Goal: Information Seeking & Learning: Learn about a topic

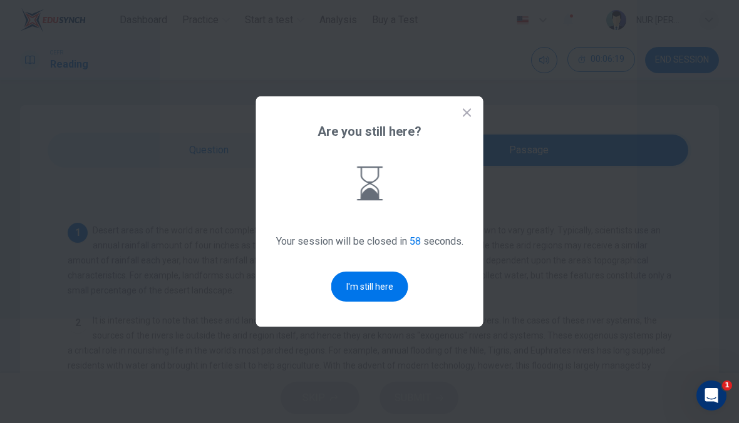
click at [376, 281] on button "I'm still here" at bounding box center [369, 287] width 77 height 30
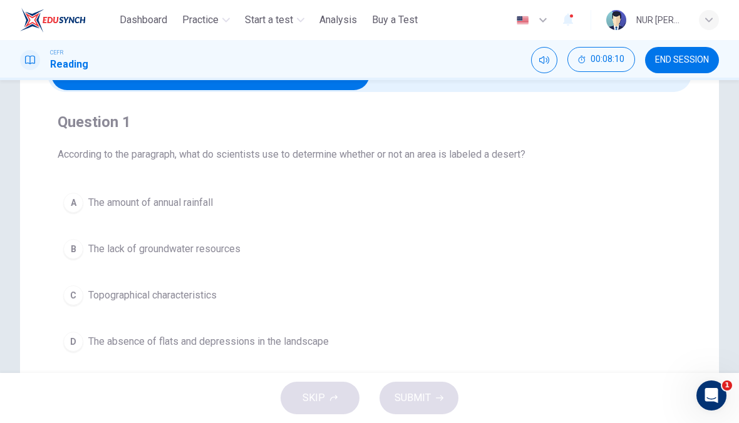
scroll to position [79, 0]
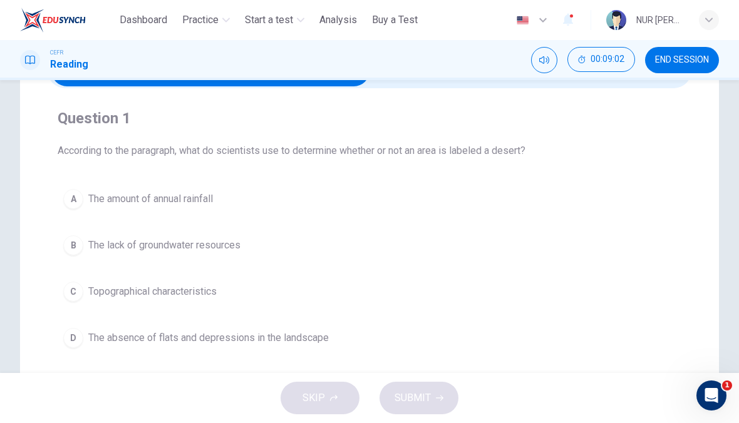
click at [126, 203] on span "The amount of annual rainfall" at bounding box center [150, 199] width 125 height 15
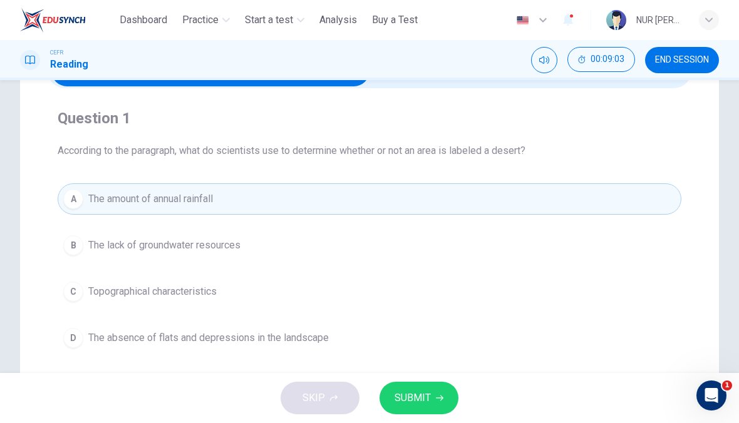
click at [417, 412] on button "SUBMIT" at bounding box center [418, 398] width 79 height 33
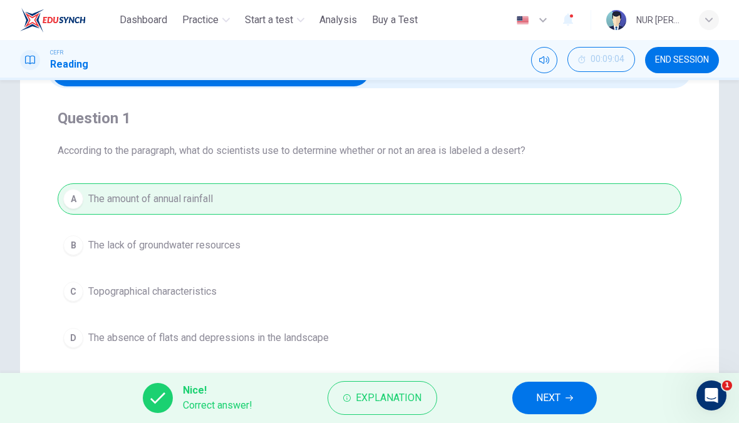
click at [369, 403] on span "Explanation" at bounding box center [388, 398] width 66 height 18
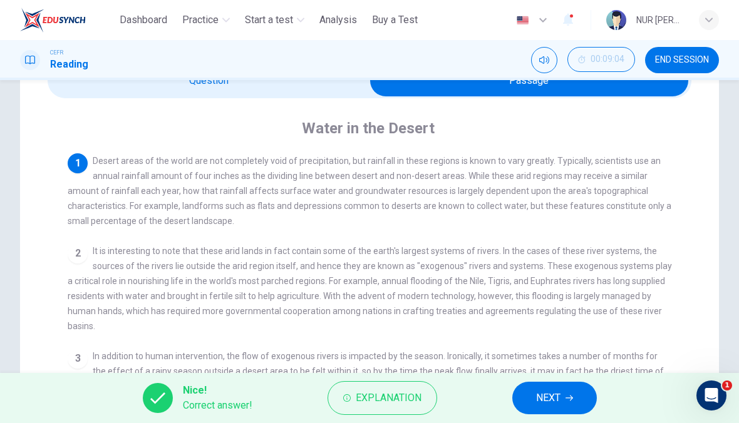
scroll to position [0, 0]
click at [121, 212] on span "Desert areas of the world are not completely void of precipitation, but rainfal…" at bounding box center [369, 191] width 603 height 70
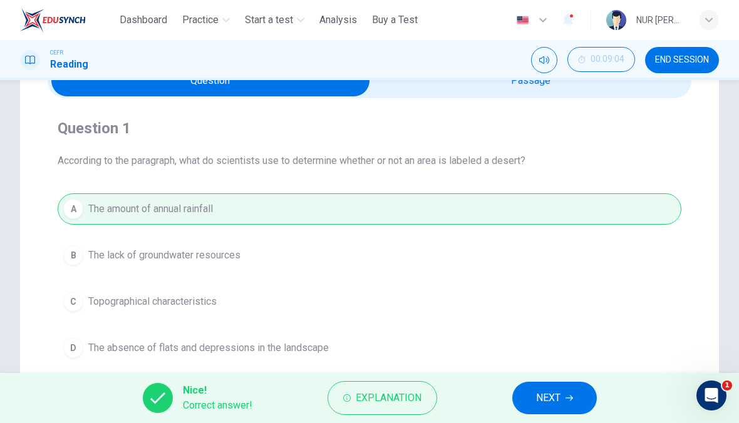
click at [550, 404] on span "NEXT" at bounding box center [548, 398] width 24 height 18
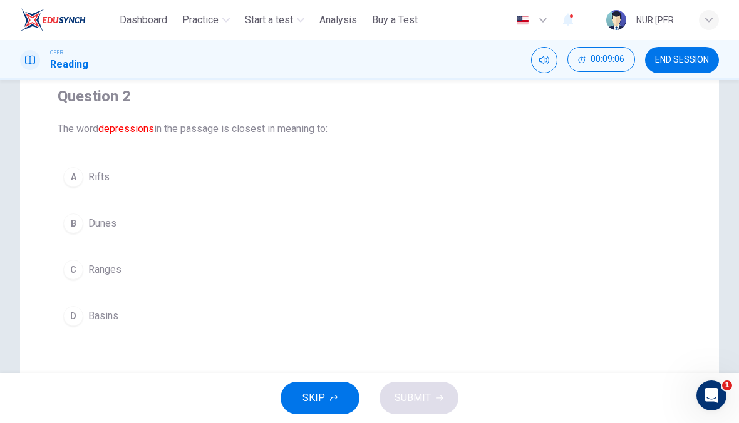
scroll to position [101, 0]
click at [110, 317] on span "Basins" at bounding box center [103, 316] width 30 height 15
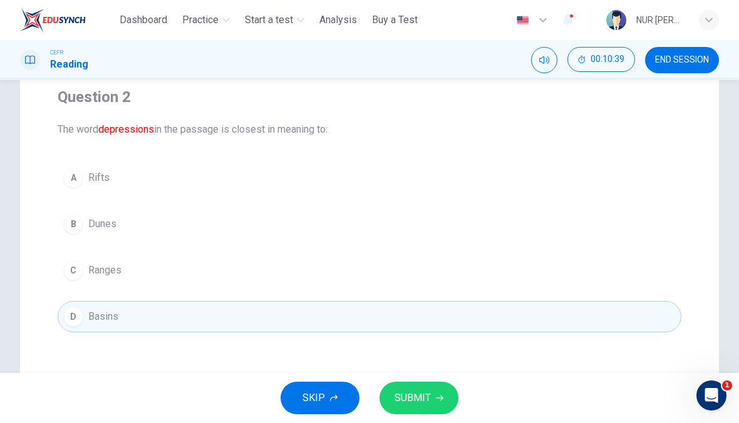
click at [414, 396] on span "SUBMIT" at bounding box center [412, 398] width 36 height 18
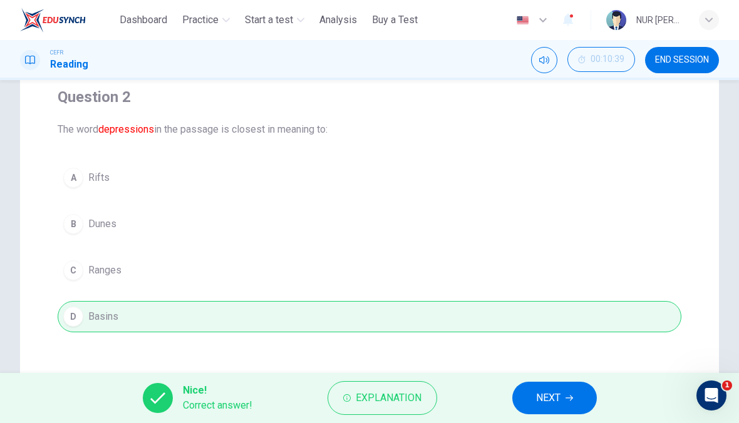
click at [337, 392] on button "Explanation" at bounding box center [382, 398] width 110 height 34
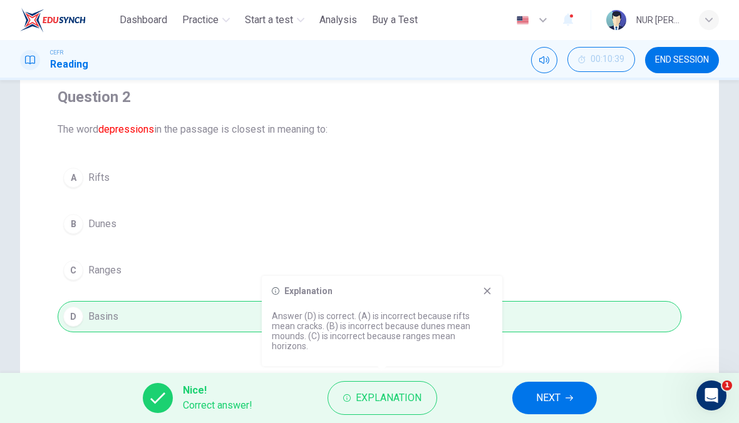
click at [547, 405] on span "NEXT" at bounding box center [548, 398] width 24 height 18
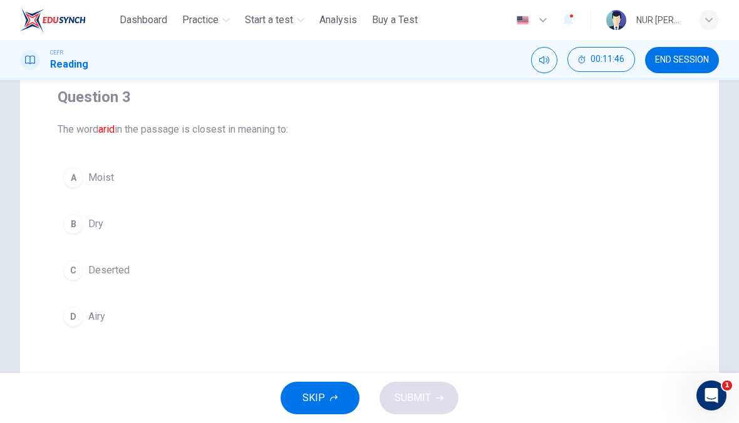
click at [86, 219] on button "B Dry" at bounding box center [369, 223] width 623 height 31
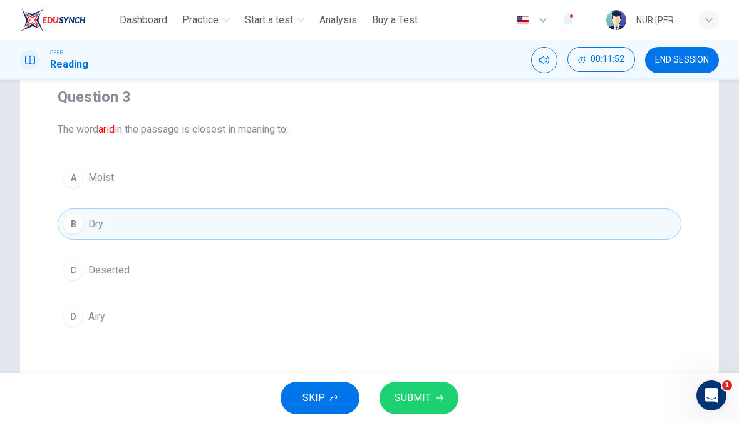
click at [407, 395] on span "SUBMIT" at bounding box center [412, 398] width 36 height 18
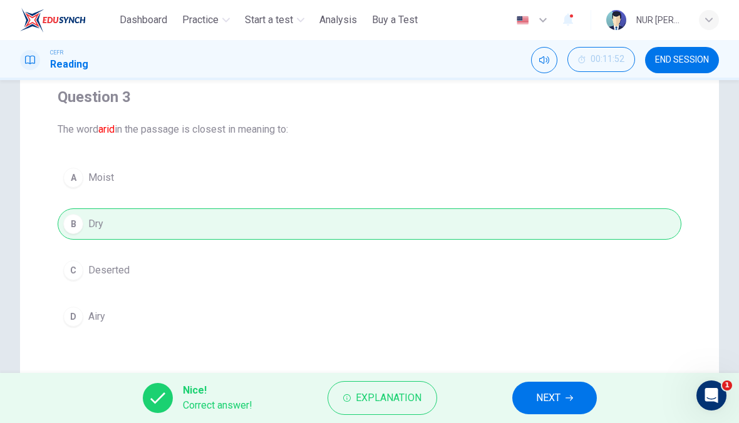
click at [360, 405] on span "Explanation" at bounding box center [388, 398] width 66 height 18
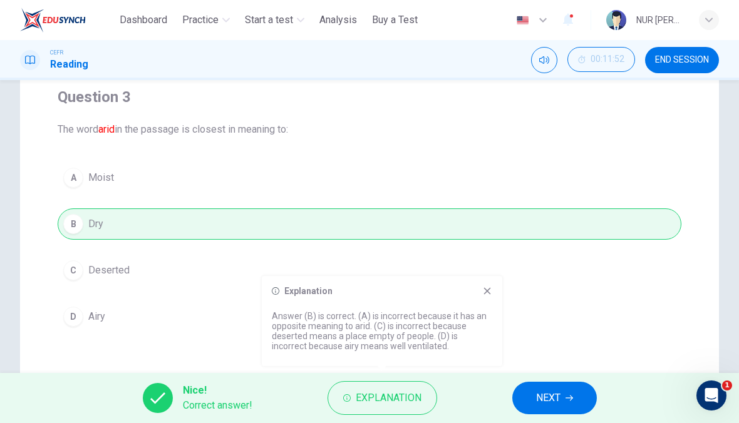
click at [574, 402] on button "NEXT" at bounding box center [554, 398] width 84 height 33
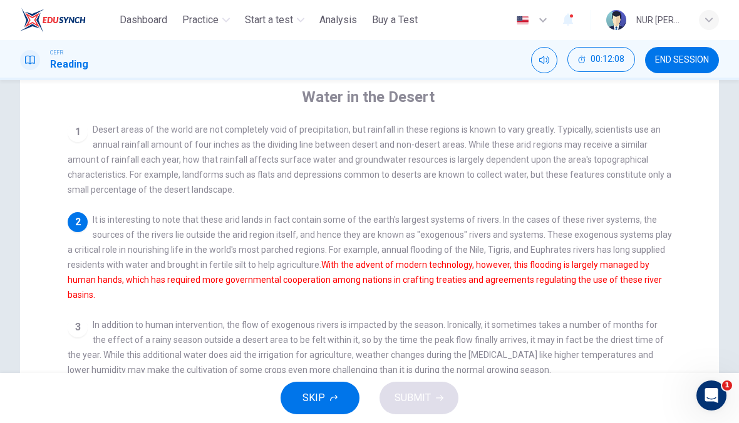
scroll to position [12, 0]
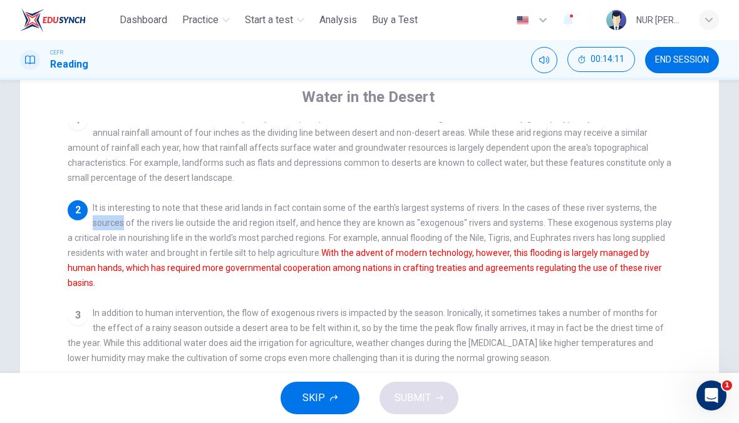
click at [100, 217] on div "2 It is interesting to note that these arid lands in fact contain some of the e…" at bounding box center [370, 245] width 604 height 90
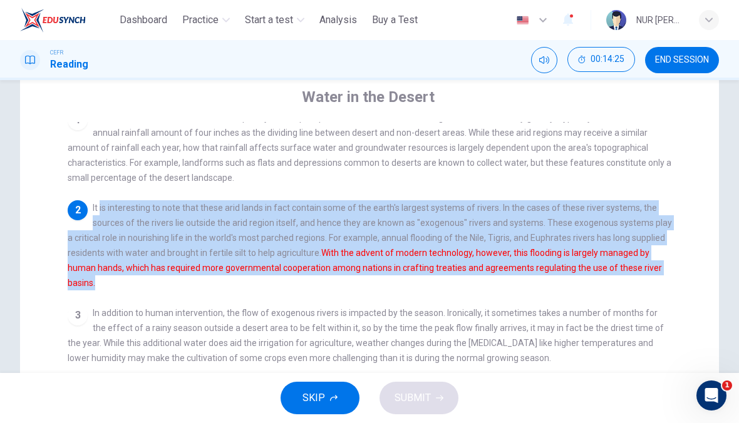
click at [173, 302] on div "1 Desert areas of the world are not completely void of precipitation, but rainf…" at bounding box center [378, 346] width 620 height 448
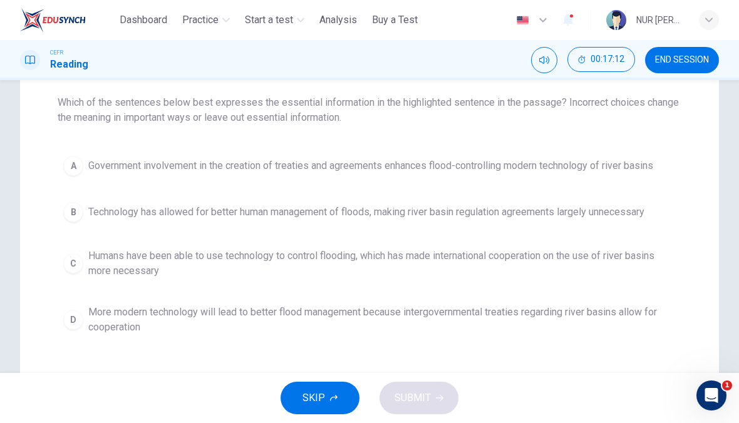
scroll to position [128, 0]
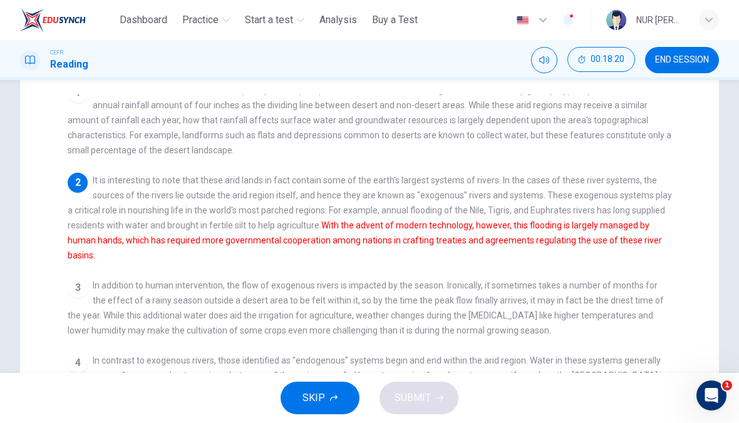
click at [730, 402] on div "SKIP SUBMIT" at bounding box center [369, 398] width 739 height 50
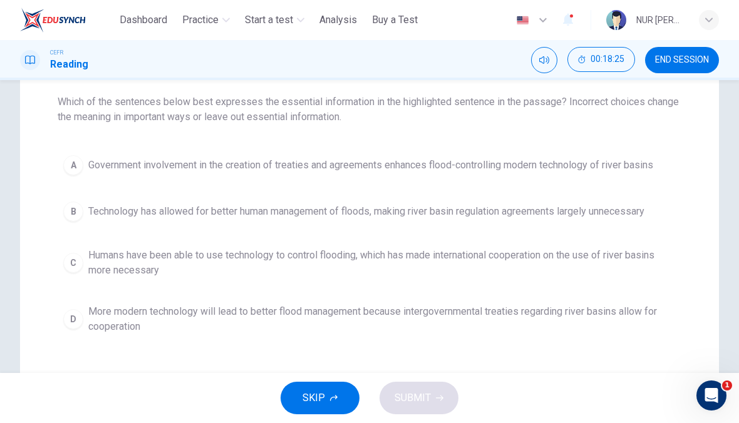
click at [543, 304] on button "D More modern technology will lead to better flood management because intergove…" at bounding box center [369, 319] width 623 height 41
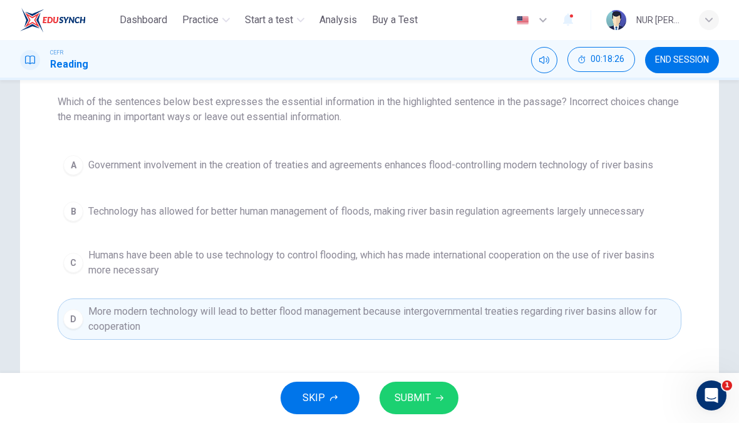
click at [428, 392] on span "SUBMIT" at bounding box center [412, 398] width 36 height 18
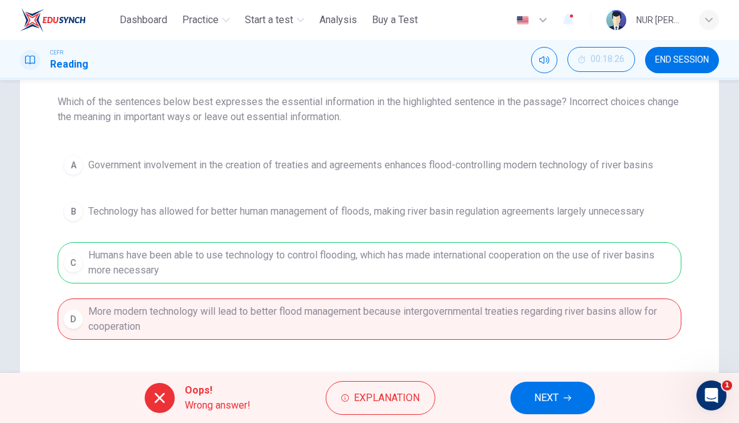
click at [399, 392] on span "Explanation" at bounding box center [387, 398] width 66 height 18
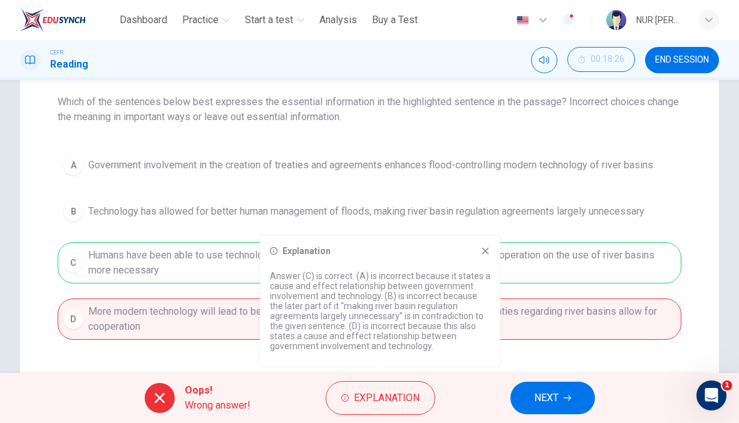
click at [481, 258] on div "Explanation Answer (C) is correct. (A) is incorrect because it states a cause a…" at bounding box center [380, 301] width 240 height 130
click at [472, 255] on div "Explanation" at bounding box center [380, 251] width 220 height 10
click at [472, 251] on div "Explanation" at bounding box center [380, 251] width 220 height 10
click at [486, 251] on icon at bounding box center [485, 251] width 10 height 10
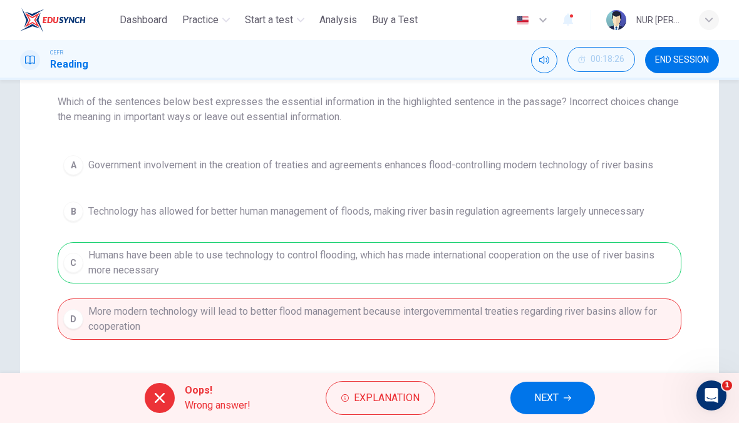
scroll to position [116, 0]
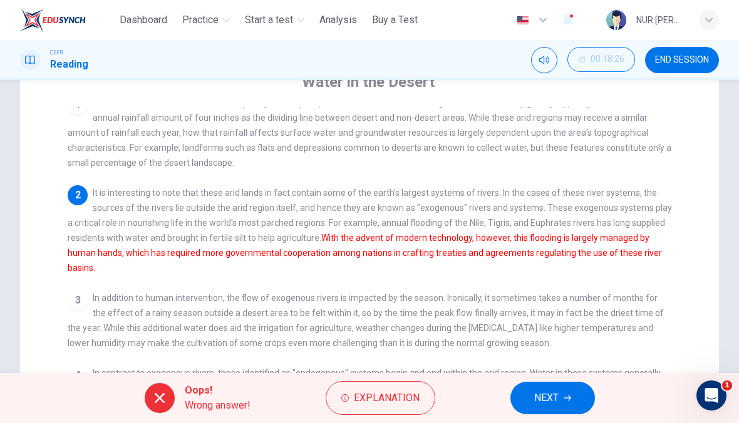
click at [559, 397] on button "NEXT" at bounding box center [552, 398] width 84 height 33
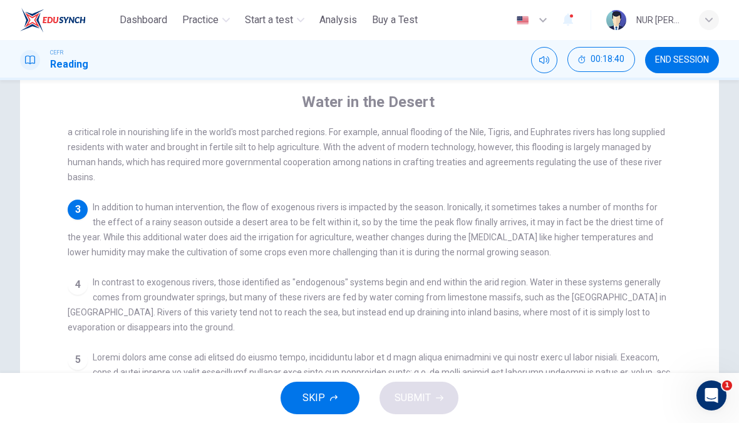
scroll to position [143, 0]
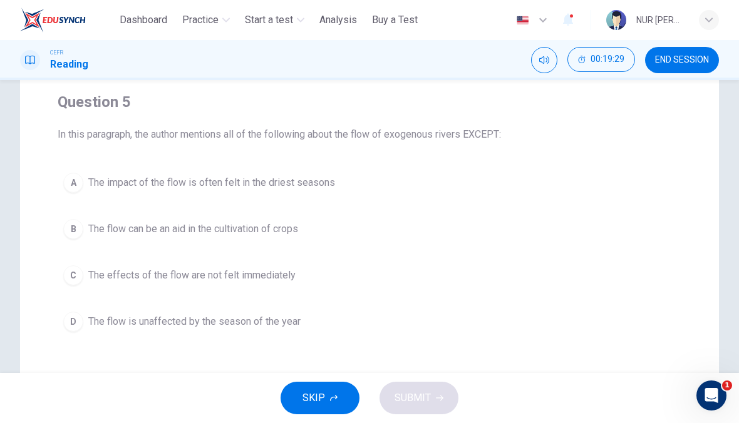
click at [645, 241] on button "B The flow can be an aid in the cultivation of crops" at bounding box center [369, 228] width 623 height 31
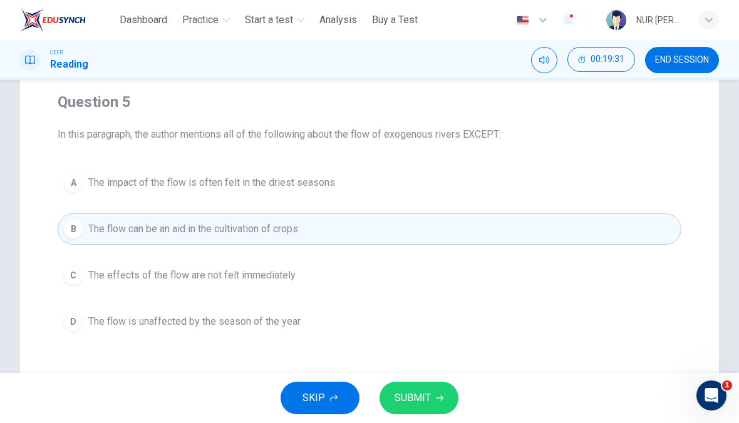
click at [427, 290] on button "C The effects of the flow are not felt immediately" at bounding box center [369, 275] width 623 height 31
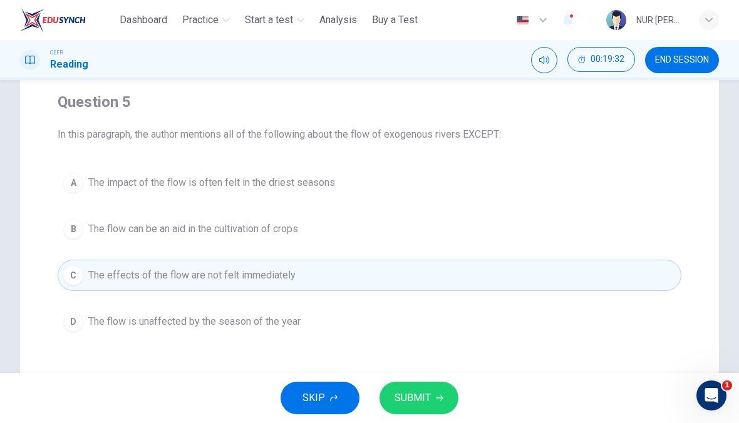
click at [420, 322] on button "D The flow is unaffected by the season of the year" at bounding box center [369, 321] width 623 height 31
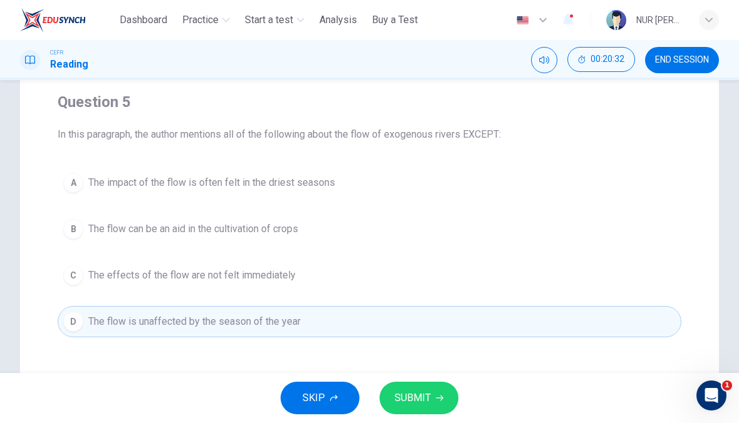
click at [406, 402] on span "SUBMIT" at bounding box center [412, 398] width 36 height 18
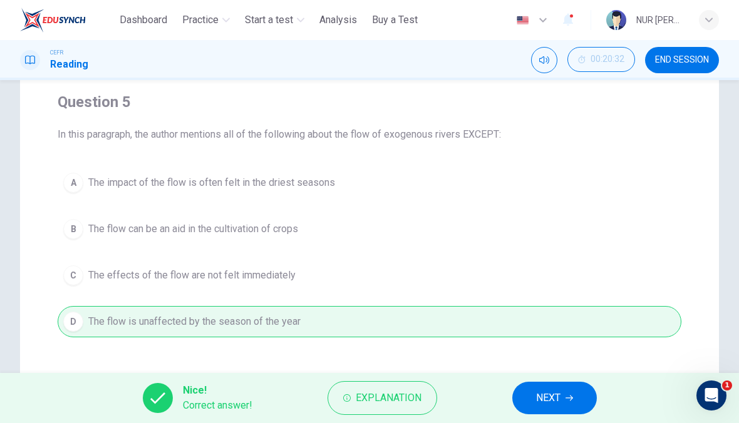
click at [416, 402] on span "Explanation" at bounding box center [388, 398] width 66 height 18
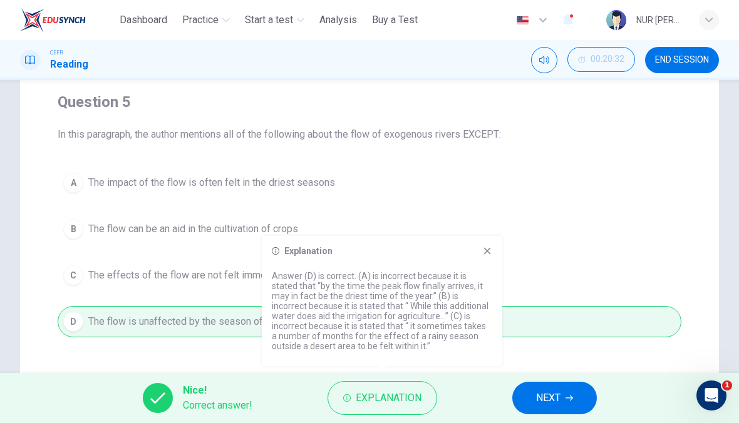
click at [556, 399] on span "NEXT" at bounding box center [548, 398] width 24 height 18
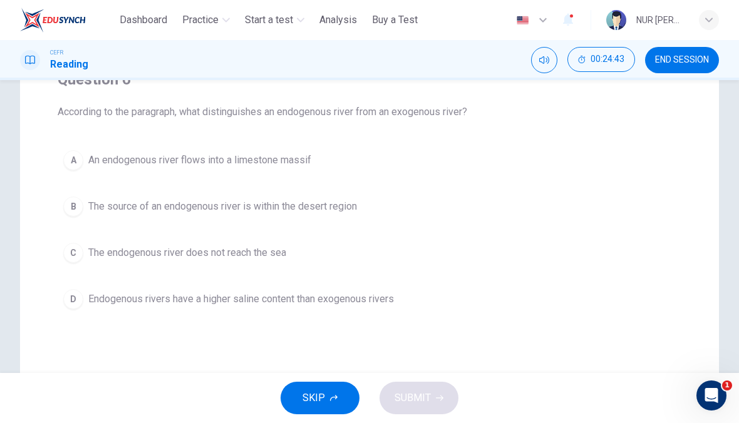
click at [394, 267] on button "C The endogenous river does not reach the sea" at bounding box center [369, 252] width 623 height 31
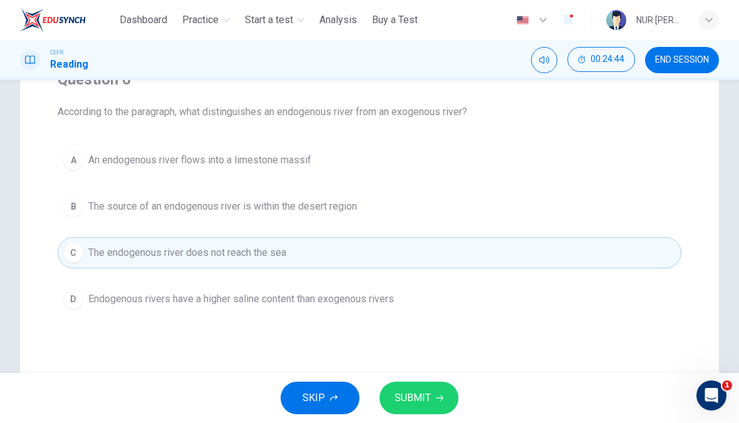
click at [444, 397] on button "SUBMIT" at bounding box center [418, 398] width 79 height 33
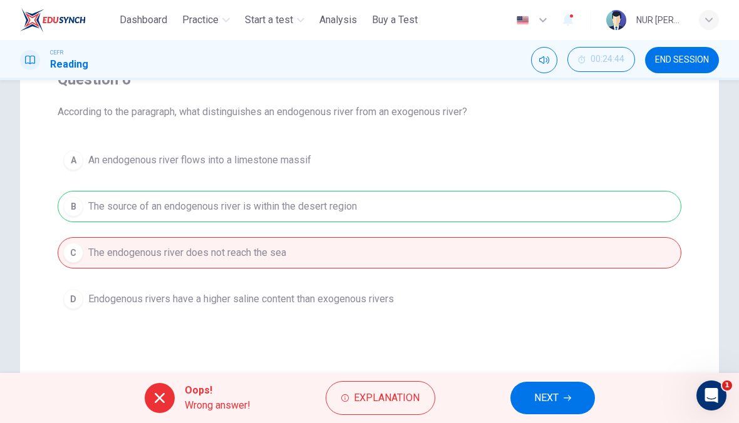
click at [412, 400] on span "Explanation" at bounding box center [387, 398] width 66 height 18
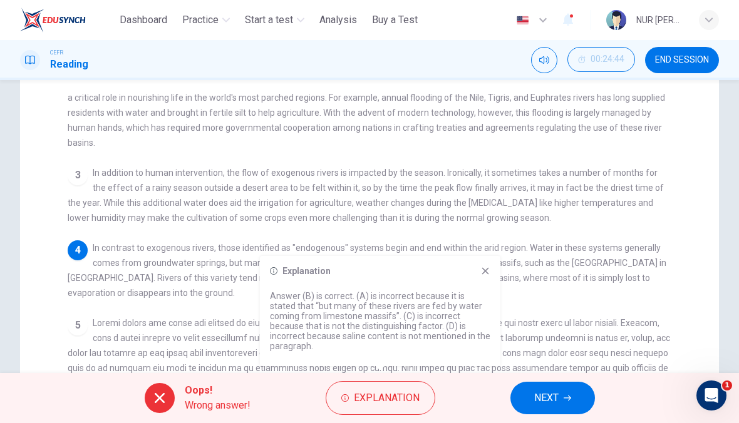
scroll to position [223, 0]
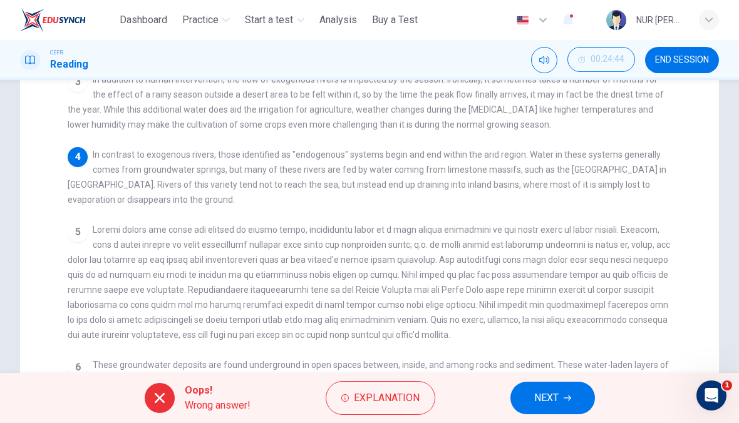
click at [319, 160] on span "In contrast to exogenous rivers, those identified as "endogenous" systems begin…" at bounding box center [367, 177] width 598 height 55
click at [543, 395] on span "NEXT" at bounding box center [546, 398] width 24 height 18
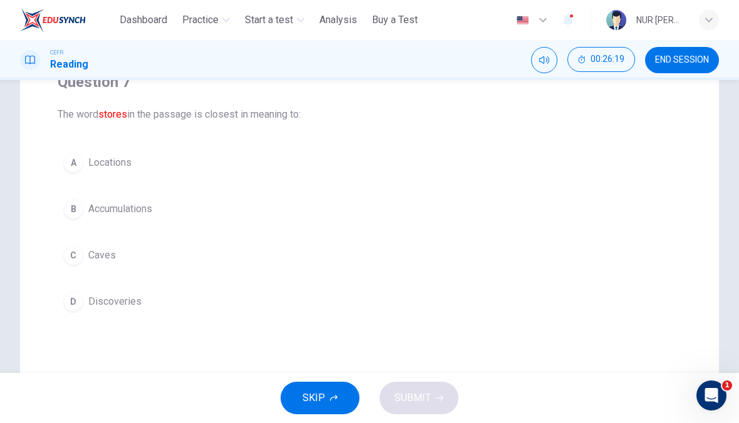
scroll to position [116, 0]
click at [130, 164] on span "Locations" at bounding box center [109, 162] width 43 height 15
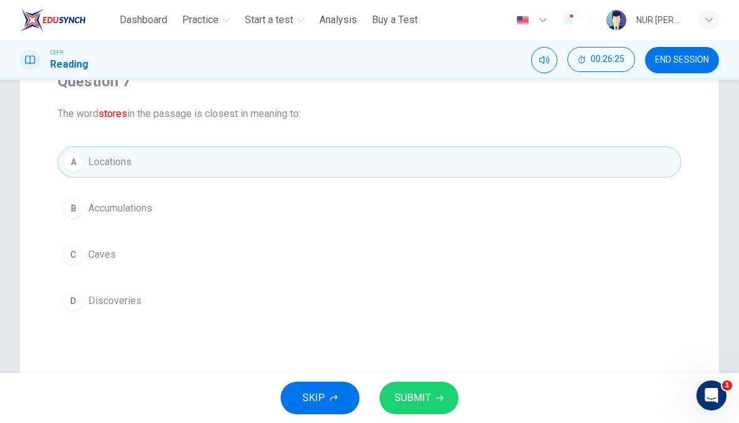
click at [434, 394] on button "SUBMIT" at bounding box center [418, 398] width 79 height 33
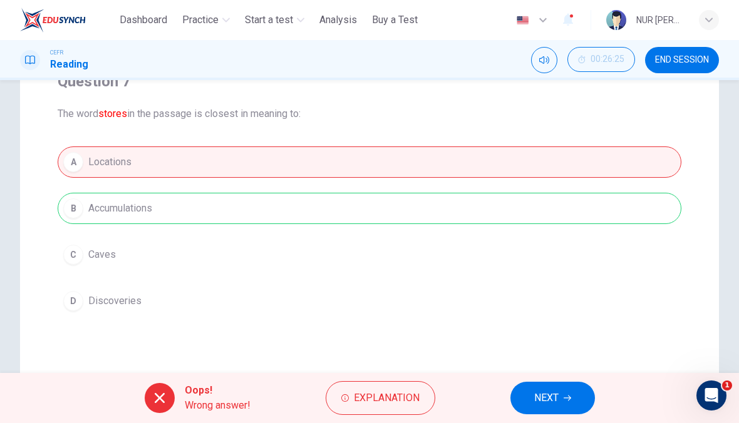
click at [370, 391] on span "Explanation" at bounding box center [387, 398] width 66 height 18
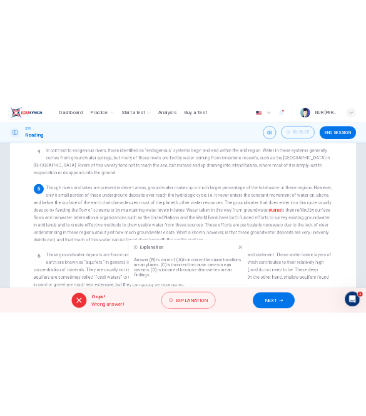
scroll to position [285, 0]
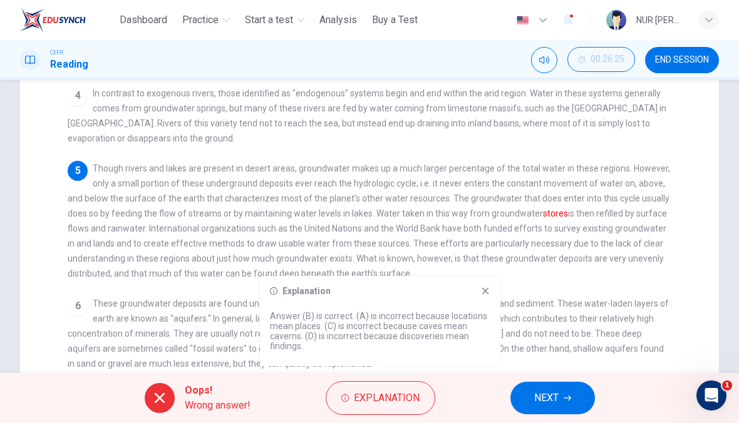
click at [486, 293] on icon at bounding box center [485, 291] width 7 height 7
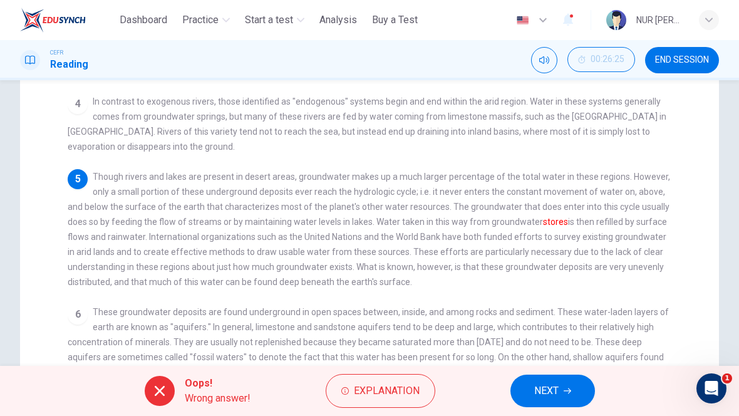
scroll to position [278, 0]
click at [689, 205] on div "Water in the Desert 1 Desert areas of the world are not completely void of prec…" at bounding box center [369, 151] width 643 height 523
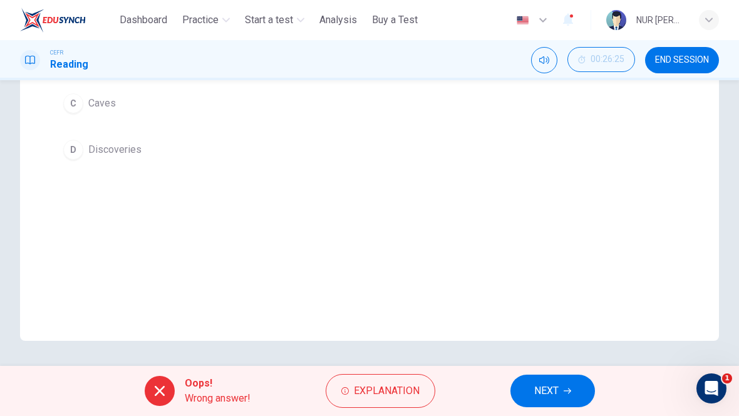
click at [560, 396] on button "NEXT" at bounding box center [552, 390] width 84 height 33
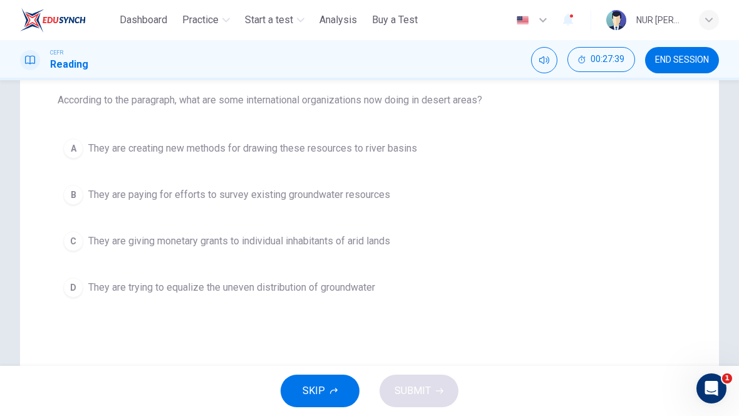
scroll to position [128, 0]
click at [401, 188] on button "B They are paying for efforts to survey existing groundwater resources" at bounding box center [369, 197] width 623 height 31
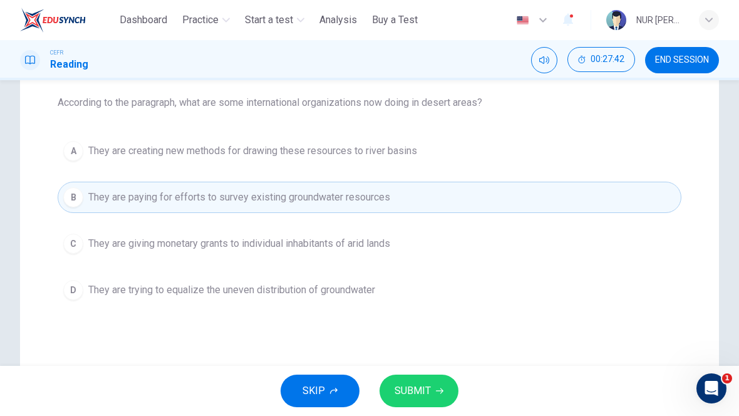
scroll to position [101, 0]
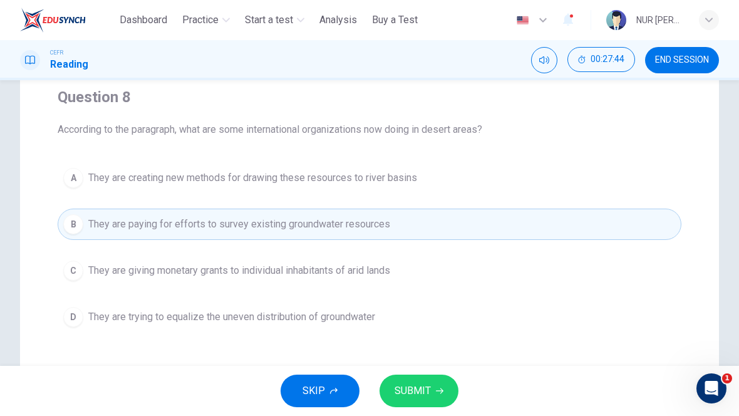
click at [424, 394] on span "SUBMIT" at bounding box center [412, 391] width 36 height 18
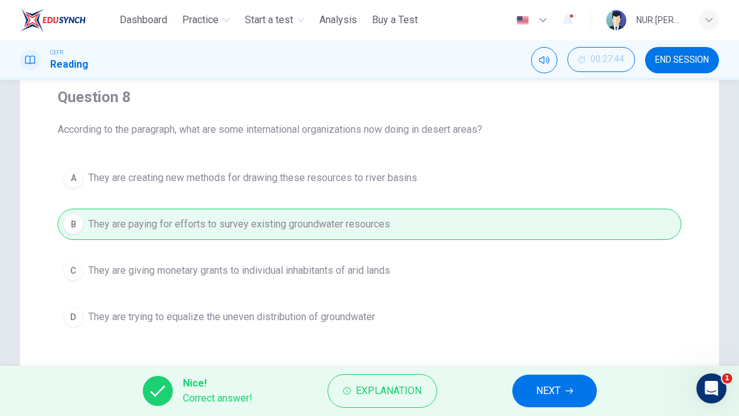
click at [540, 386] on span "NEXT" at bounding box center [548, 391] width 24 height 18
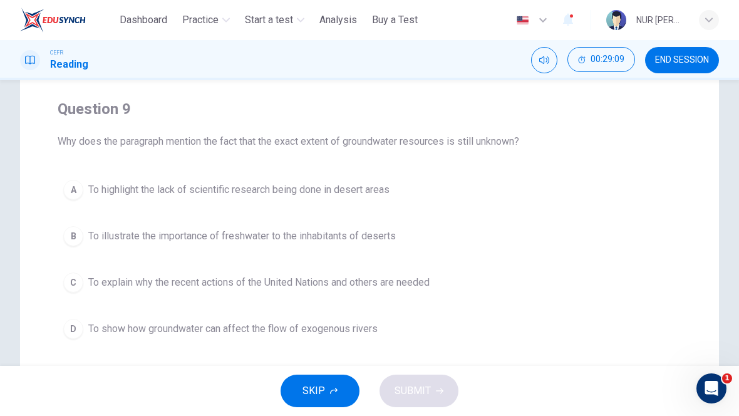
scroll to position [103, 0]
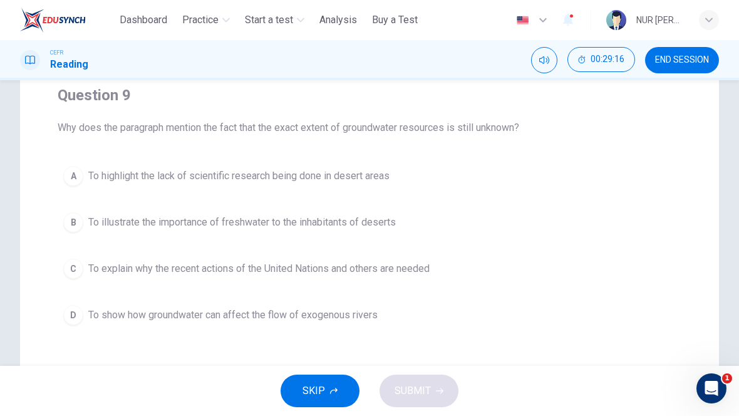
click at [131, 280] on button "C To explain why the recent actions of the United Nations and others are needed" at bounding box center [369, 268] width 623 height 31
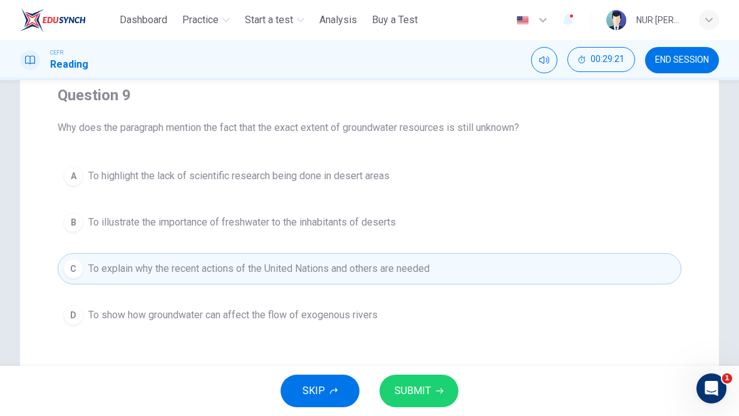
click at [158, 314] on span "To show how groundwater can affect the flow of exogenous rivers" at bounding box center [232, 314] width 289 height 15
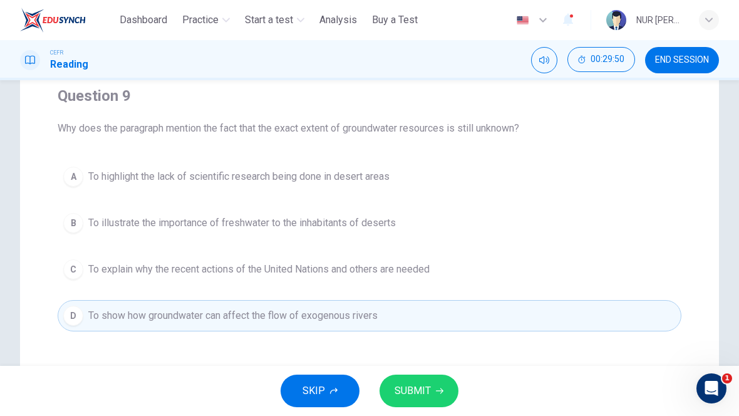
scroll to position [101, 0]
click at [106, 191] on button "A To highlight the lack of scientific research being done in desert areas" at bounding box center [369, 176] width 623 height 31
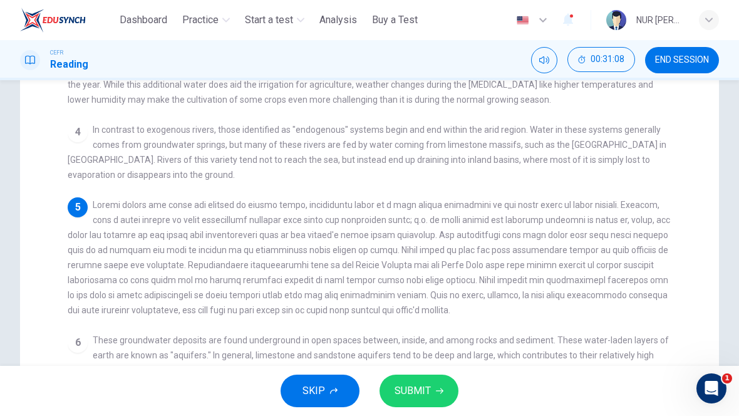
scroll to position [249, 0]
click at [654, 215] on span at bounding box center [369, 256] width 602 height 115
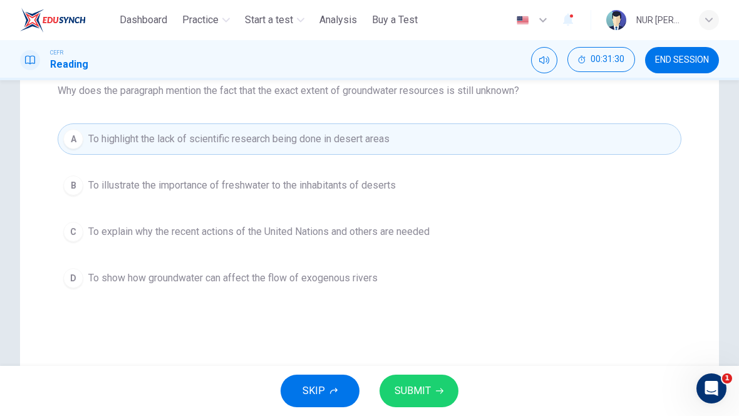
scroll to position [131, 0]
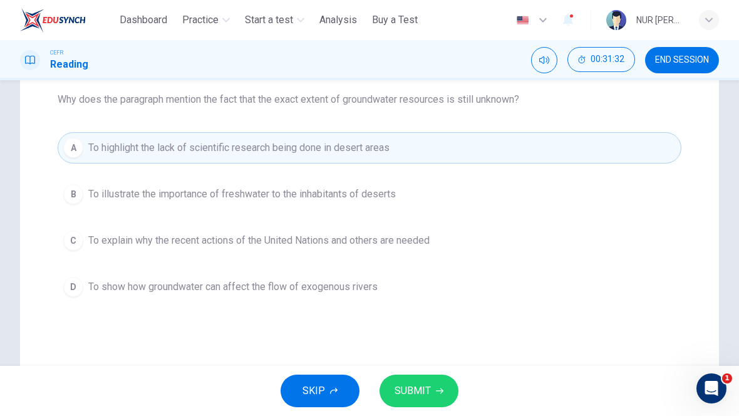
click at [553, 218] on div "A To highlight the lack of scientific research being done in desert areas B To …" at bounding box center [369, 217] width 623 height 170
click at [524, 236] on button "C To explain why the recent actions of the United Nations and others are needed" at bounding box center [369, 240] width 623 height 31
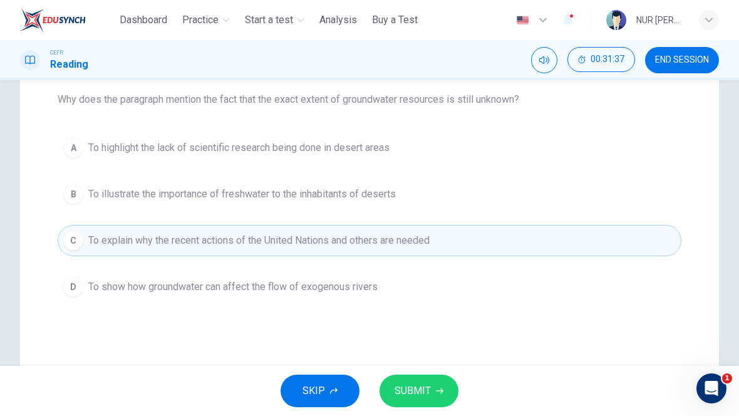
click at [427, 388] on span "SUBMIT" at bounding box center [412, 391] width 36 height 18
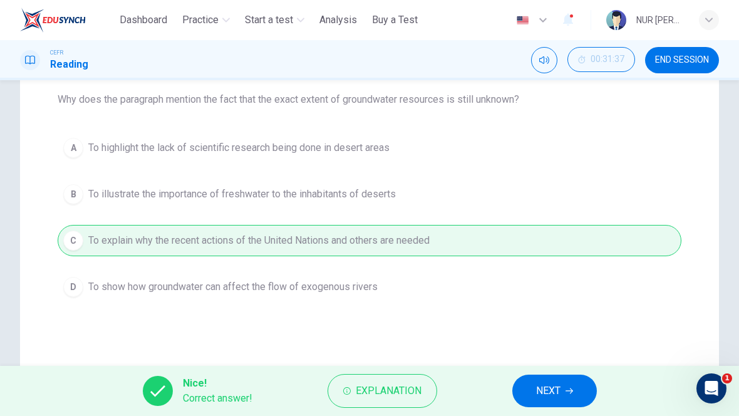
click at [406, 386] on span "Explanation" at bounding box center [388, 391] width 66 height 18
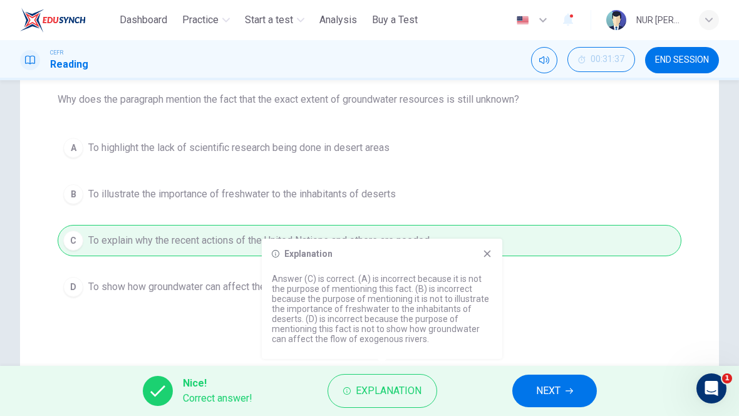
click at [542, 389] on span "NEXT" at bounding box center [548, 391] width 24 height 18
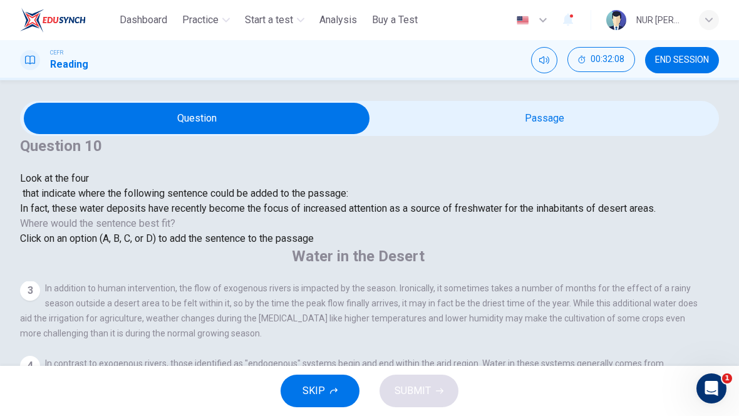
scroll to position [660, 0]
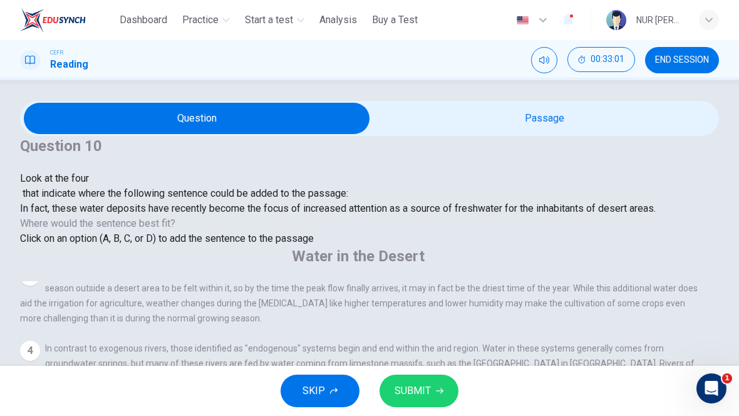
scroll to position [693, 0]
click at [441, 400] on button "SUBMIT" at bounding box center [418, 390] width 79 height 33
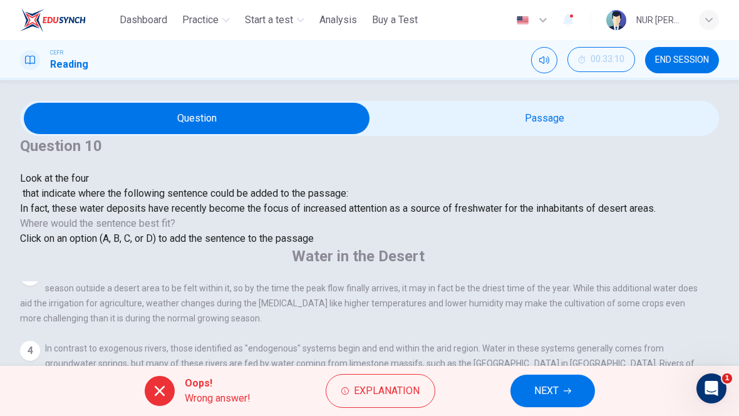
click at [416, 404] on button "Explanation" at bounding box center [380, 391] width 110 height 34
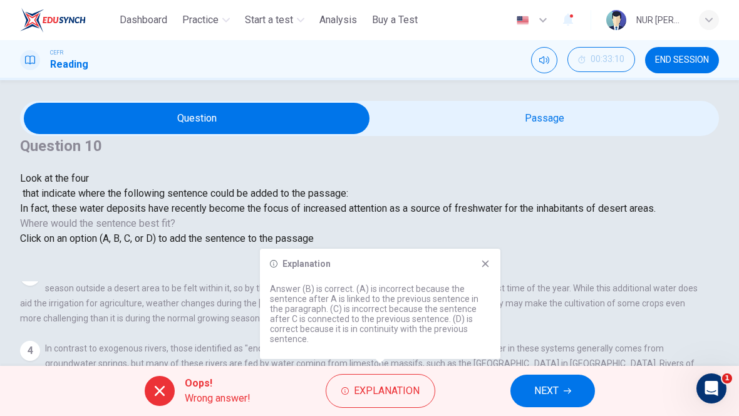
scroll to position [671, 0]
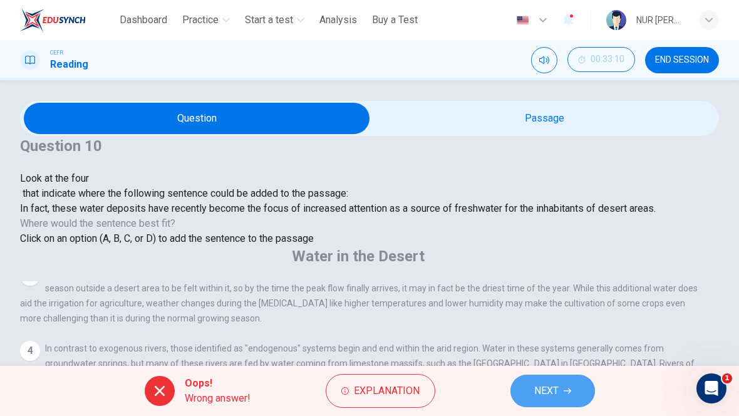
click at [529, 401] on button "NEXT" at bounding box center [552, 390] width 84 height 33
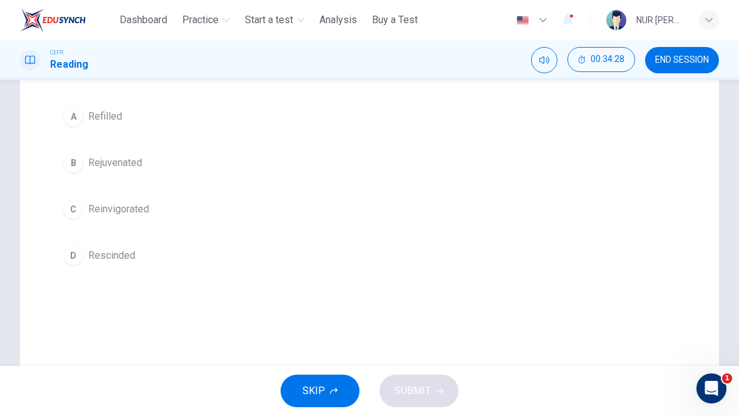
scroll to position [162, 0]
click at [274, 131] on button "A Refilled" at bounding box center [369, 116] width 623 height 31
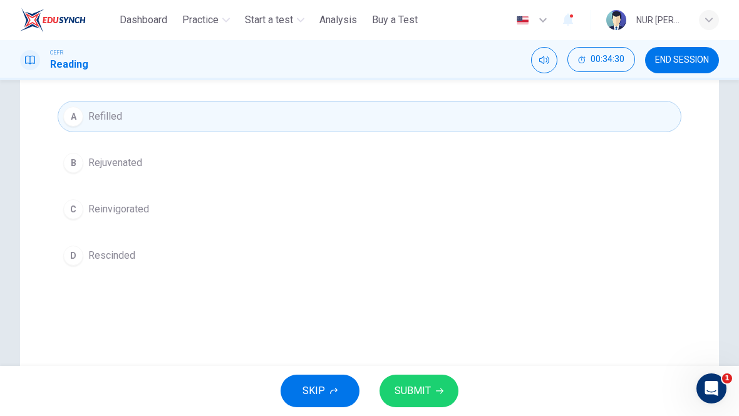
click at [430, 397] on button "SUBMIT" at bounding box center [418, 390] width 79 height 33
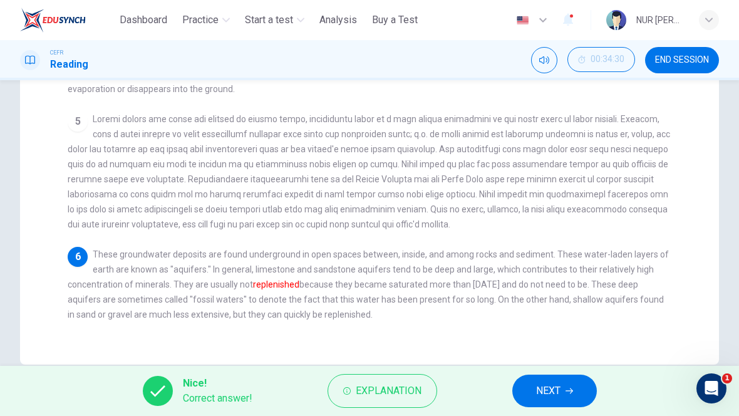
scroll to position [335, 0]
click at [541, 397] on span "NEXT" at bounding box center [548, 391] width 24 height 18
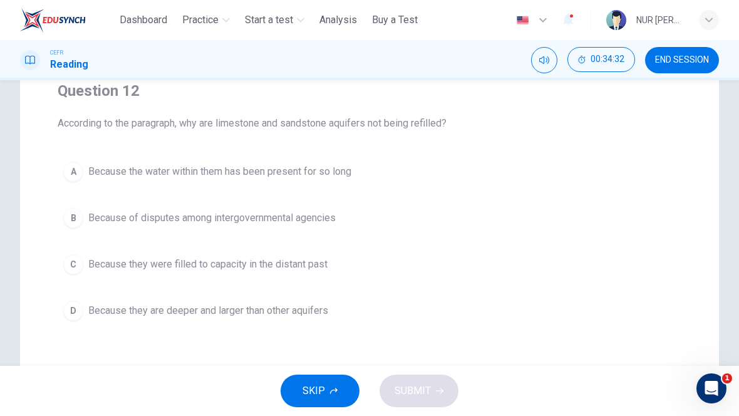
scroll to position [102, 0]
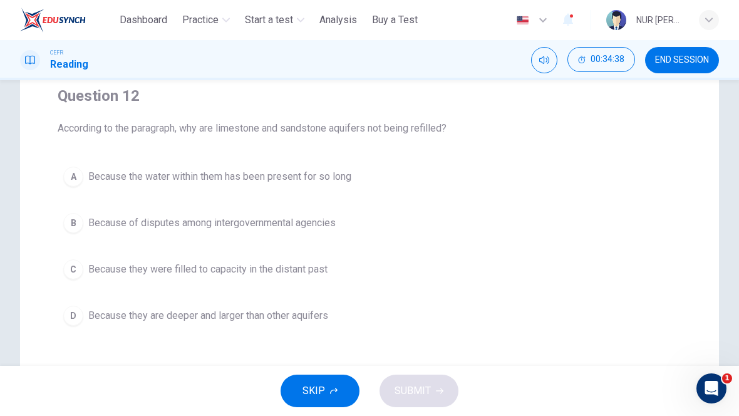
click at [84, 178] on button "A Because the water within them has been present for so long" at bounding box center [369, 176] width 623 height 31
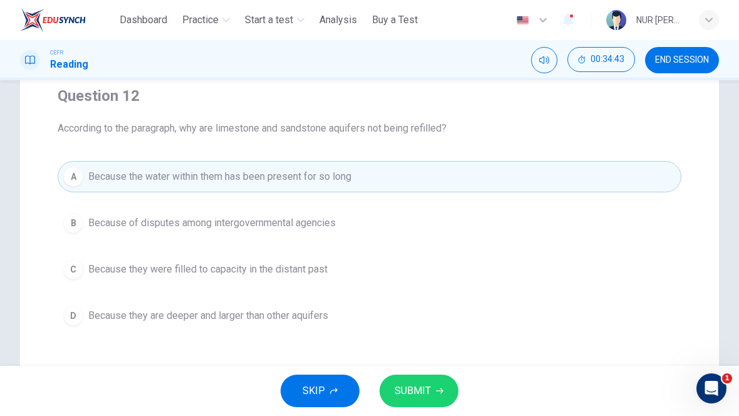
click at [408, 406] on button "SUBMIT" at bounding box center [418, 390] width 79 height 33
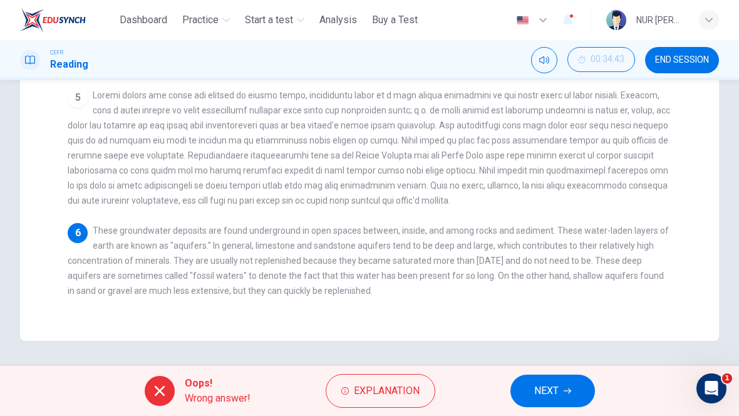
click at [108, 229] on span "These groundwater deposits are found underground in open spaces between, inside…" at bounding box center [368, 260] width 601 height 70
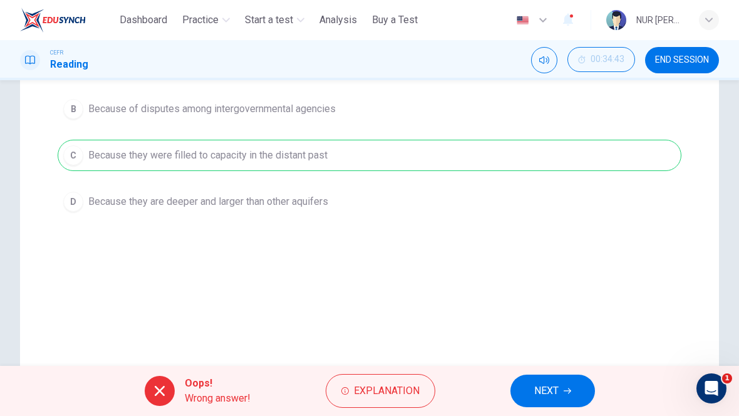
scroll to position [216, 0]
click at [360, 399] on span "Explanation" at bounding box center [387, 391] width 66 height 18
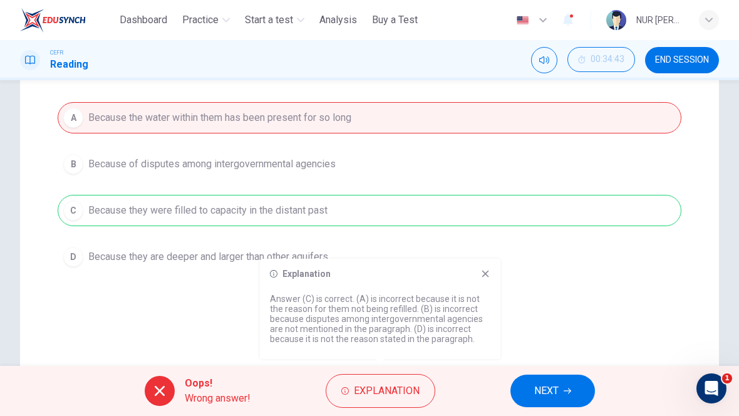
scroll to position [126, 0]
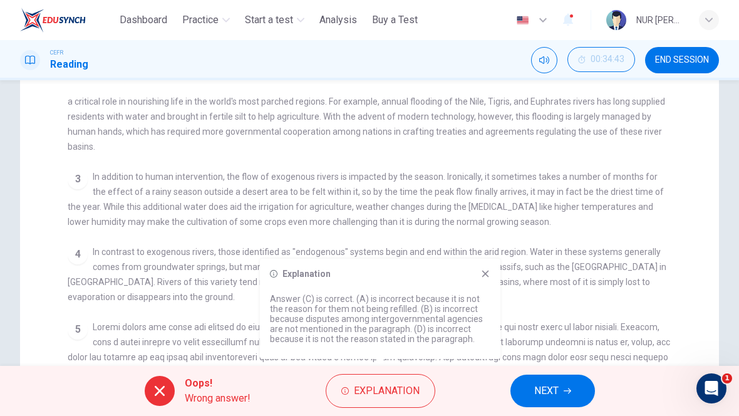
click at [489, 272] on icon at bounding box center [485, 273] width 10 height 10
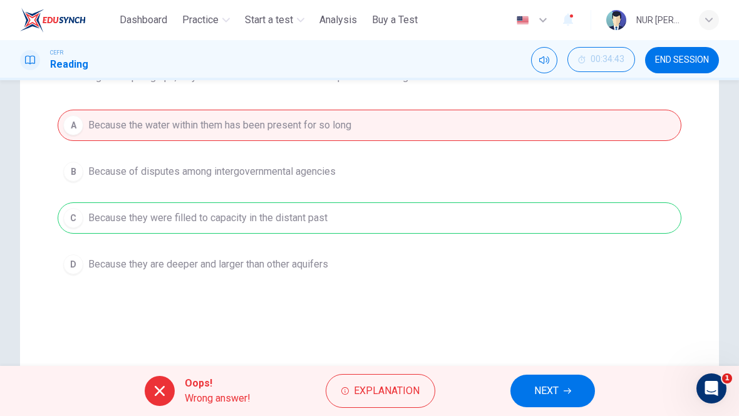
scroll to position [131, 0]
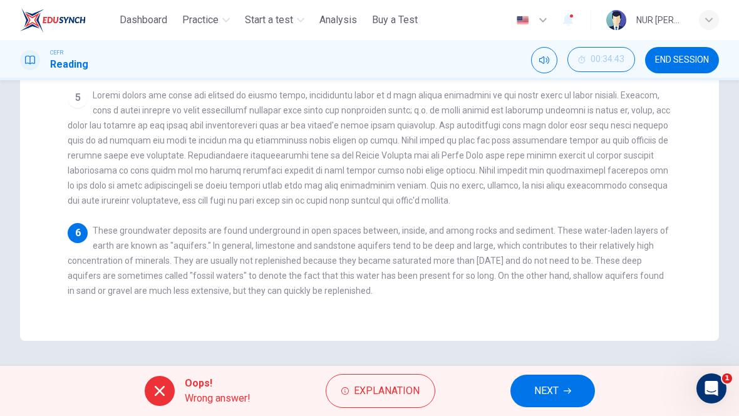
click at [79, 289] on span "These groundwater deposits are found underground in open spaces between, inside…" at bounding box center [368, 260] width 601 height 70
click at [524, 393] on button "NEXT" at bounding box center [552, 390] width 84 height 33
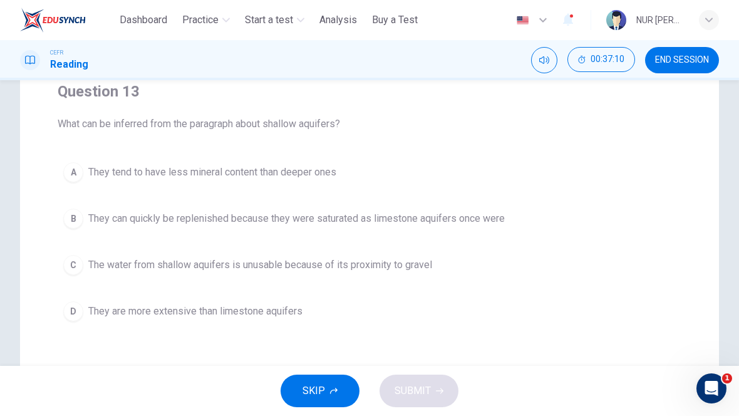
scroll to position [107, 0]
click at [468, 320] on button "D They are more extensive than limestone aquifers" at bounding box center [369, 310] width 623 height 31
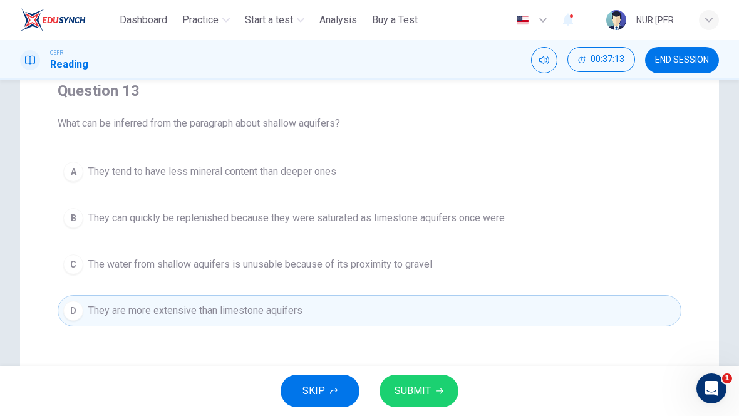
click at [444, 382] on button "SUBMIT" at bounding box center [418, 390] width 79 height 33
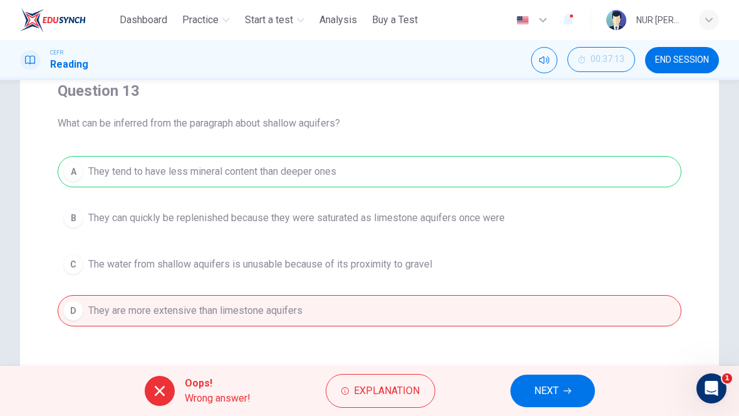
click at [426, 400] on button "Explanation" at bounding box center [380, 391] width 110 height 34
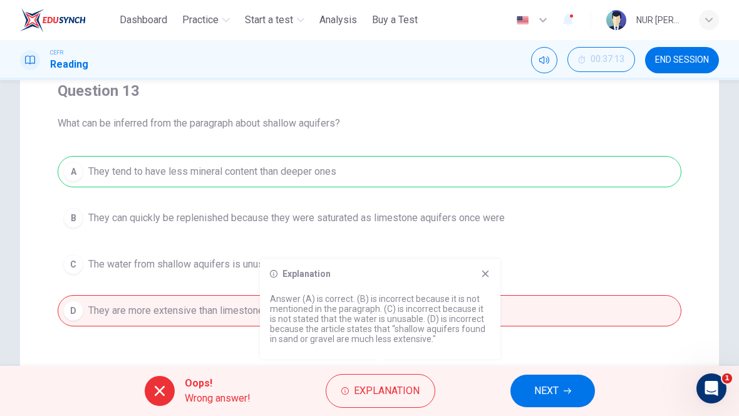
click at [483, 281] on div "Explanation Answer (A) is correct. (B) is incorrect because it is not mentioned…" at bounding box center [380, 308] width 240 height 100
click at [482, 276] on icon at bounding box center [485, 273] width 7 height 7
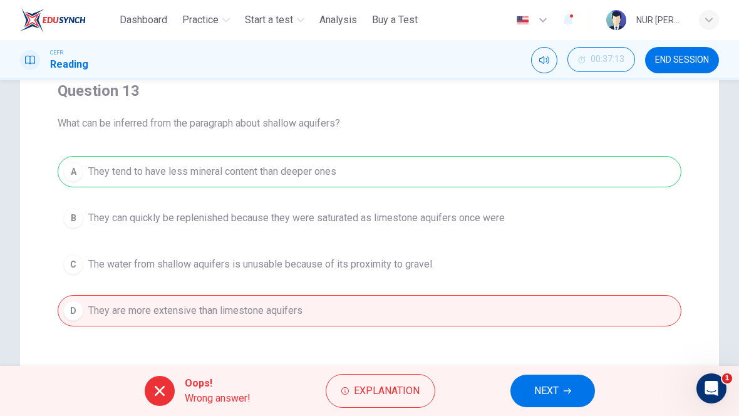
click at [552, 382] on span "NEXT" at bounding box center [546, 391] width 24 height 18
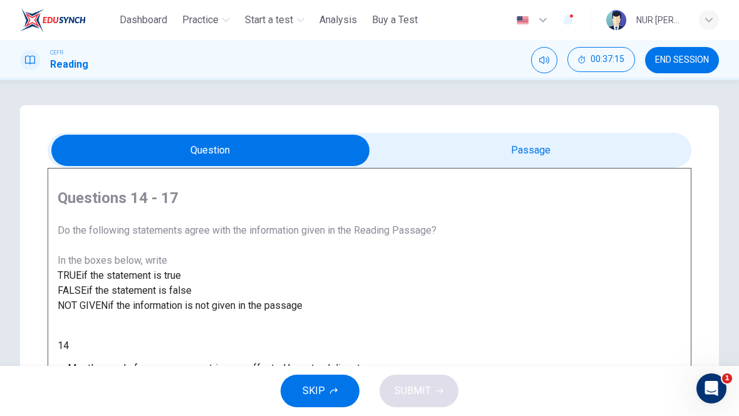
click at [671, 62] on span "END SESSION" at bounding box center [682, 60] width 54 height 10
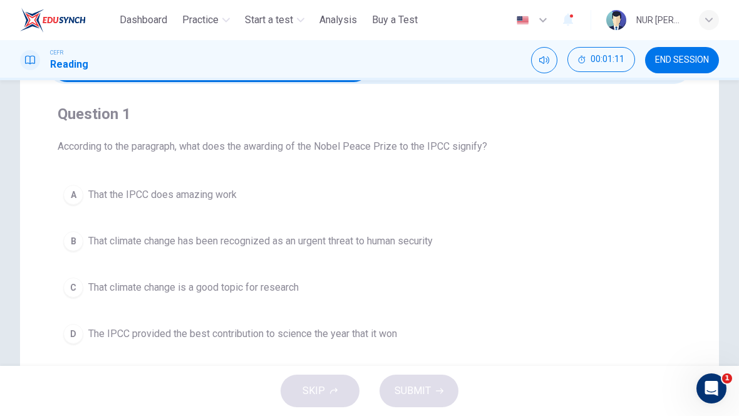
scroll to position [85, 0]
click at [453, 245] on button "B That climate change has been recognized as an urgent threat to human security" at bounding box center [369, 239] width 623 height 31
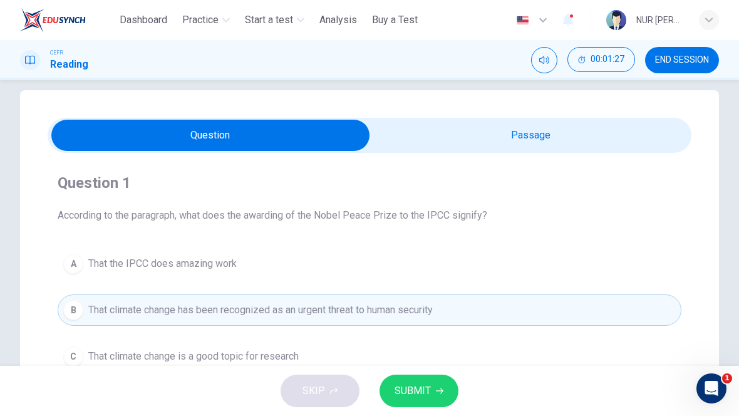
scroll to position [25, 0]
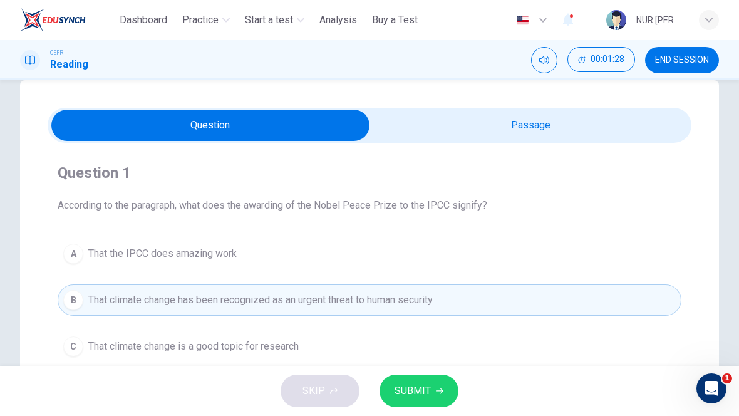
click at [416, 406] on button "SUBMIT" at bounding box center [418, 390] width 79 height 33
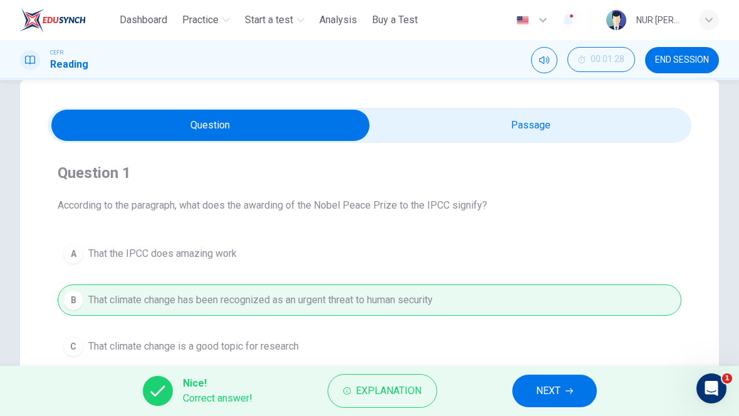
click at [557, 393] on span "NEXT" at bounding box center [548, 391] width 24 height 18
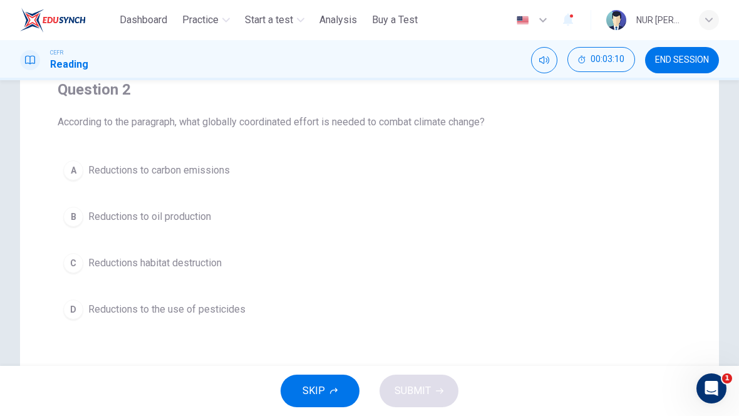
scroll to position [115, 0]
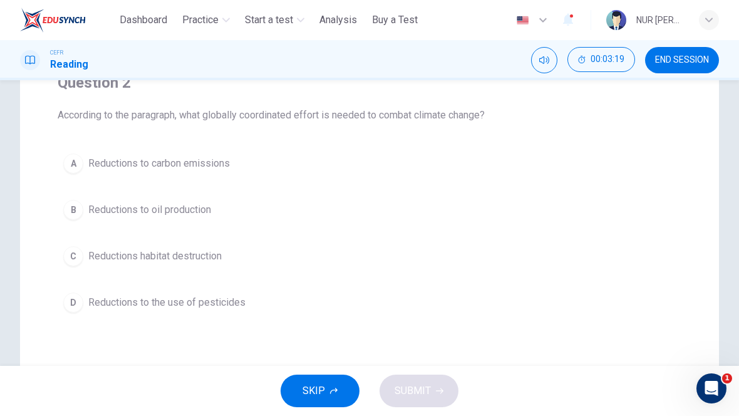
click at [106, 170] on span "Reductions to carbon emissions" at bounding box center [158, 163] width 141 height 15
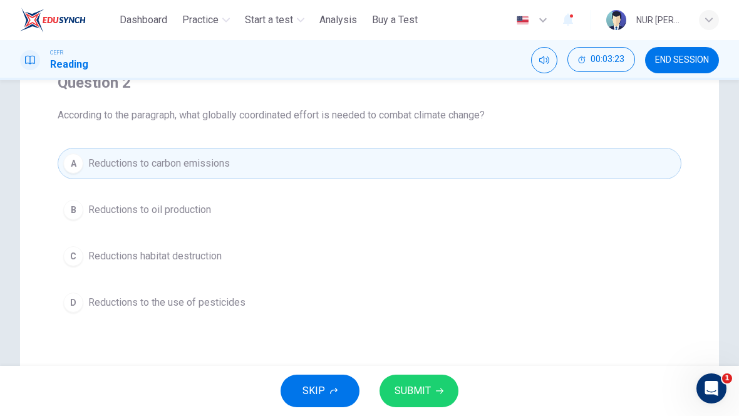
click at [393, 399] on button "SUBMIT" at bounding box center [418, 390] width 79 height 33
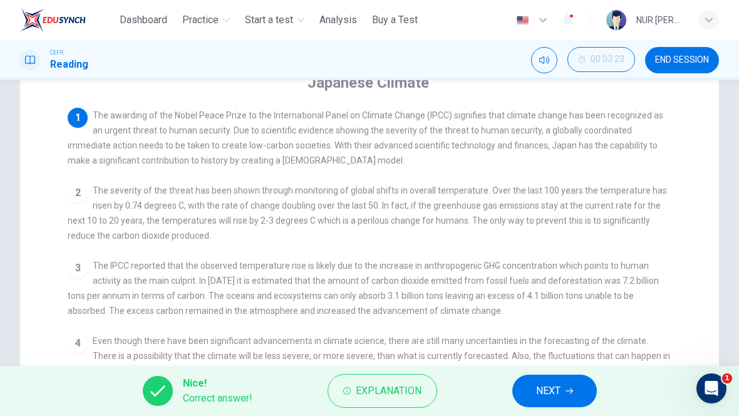
click at [555, 401] on button "NEXT" at bounding box center [554, 390] width 84 height 33
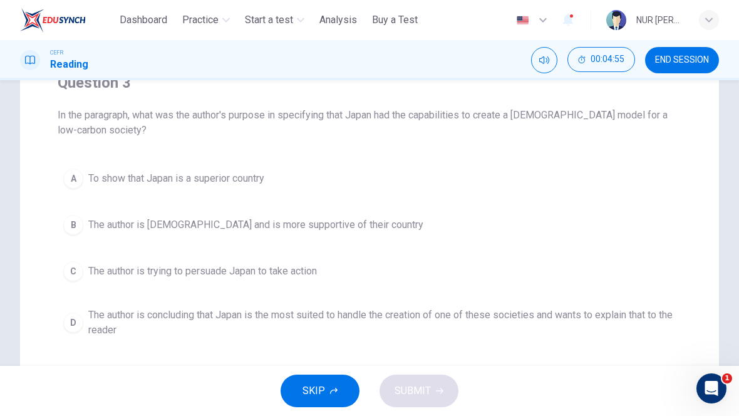
click at [92, 325] on span "The author is concluding that Japan is the most suited to handle the creation o…" at bounding box center [381, 322] width 587 height 30
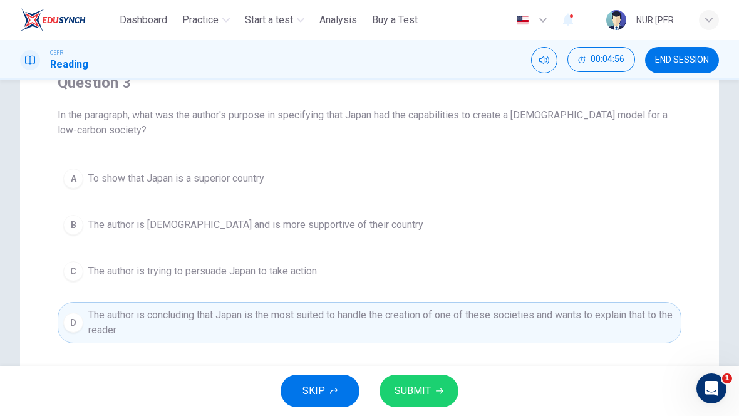
click at [419, 396] on span "SUBMIT" at bounding box center [412, 391] width 36 height 18
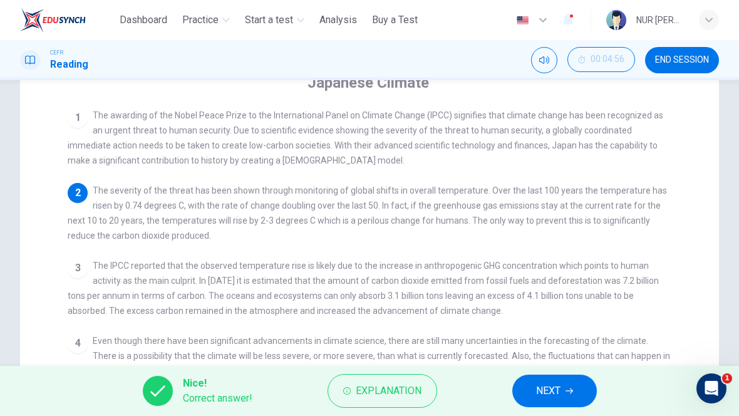
click at [561, 396] on button "NEXT" at bounding box center [554, 390] width 84 height 33
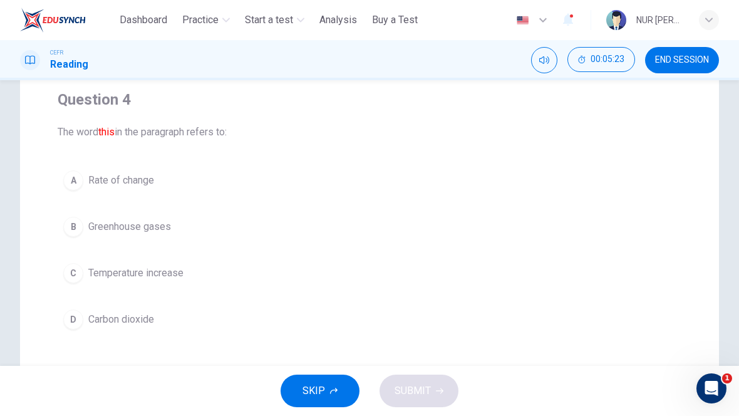
scroll to position [110, 0]
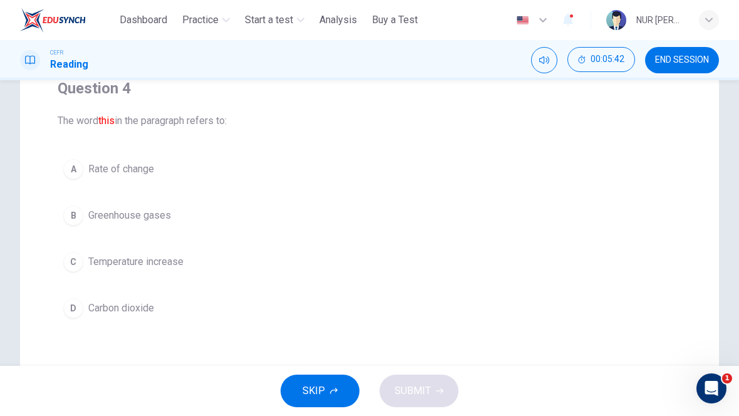
click at [113, 257] on span "Temperature increase" at bounding box center [135, 261] width 95 height 15
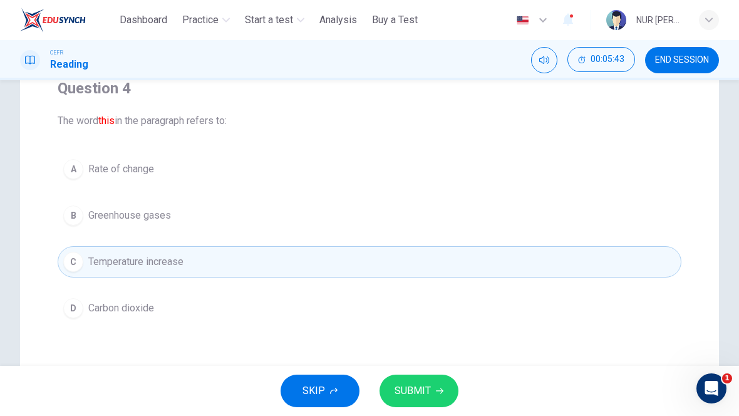
click at [402, 394] on span "SUBMIT" at bounding box center [412, 391] width 36 height 18
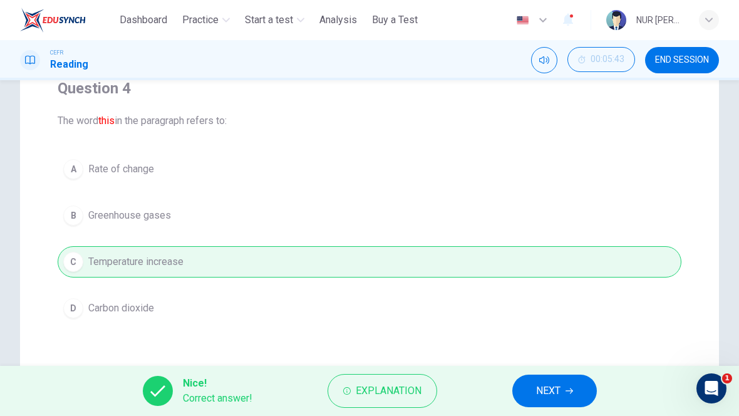
click at [541, 397] on span "NEXT" at bounding box center [548, 391] width 24 height 18
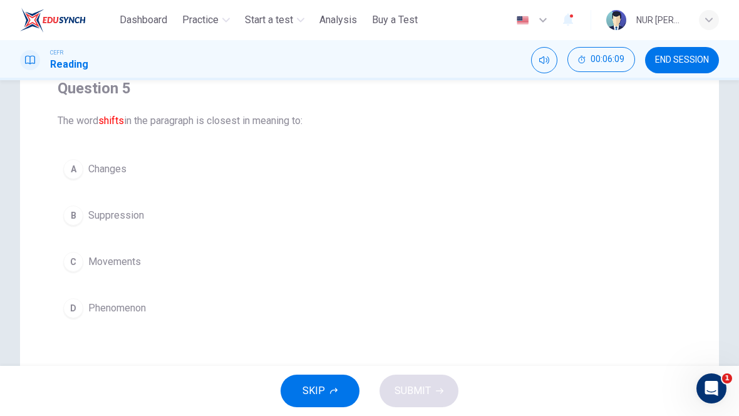
click at [93, 176] on button "A Changes" at bounding box center [369, 168] width 623 height 31
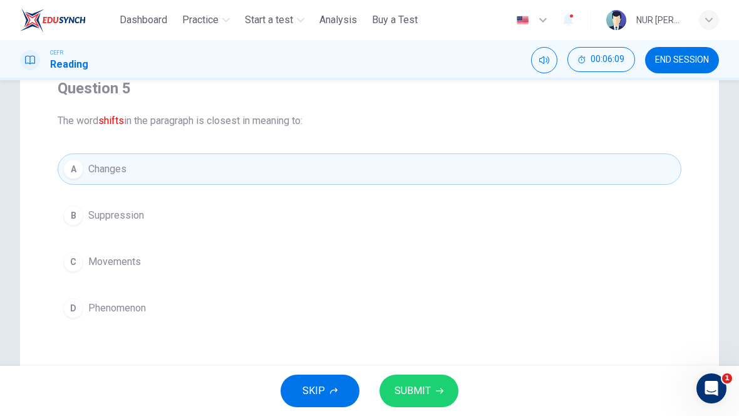
click at [419, 386] on span "SUBMIT" at bounding box center [412, 391] width 36 height 18
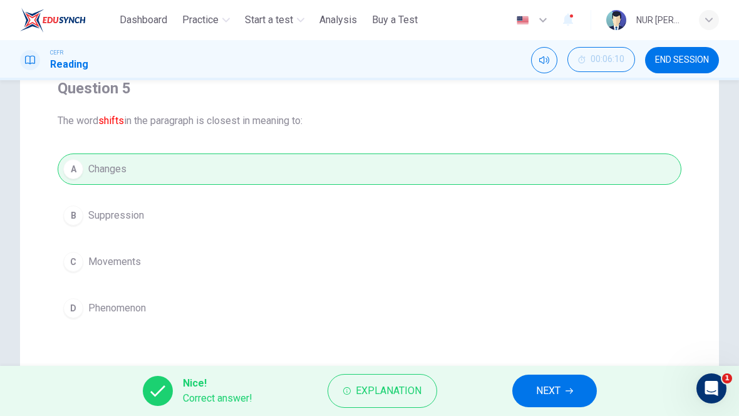
click at [568, 392] on icon "button" at bounding box center [569, 391] width 8 height 8
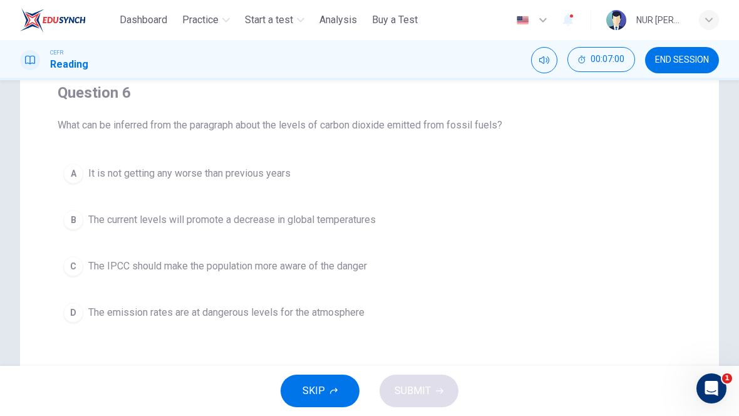
scroll to position [106, 0]
click at [493, 311] on button "D The emission rates are at dangerous levels for the atmosphere" at bounding box center [369, 311] width 623 height 31
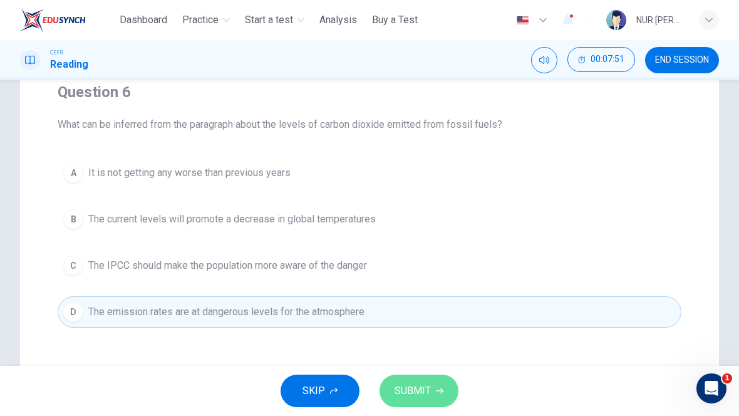
click at [442, 387] on button "SUBMIT" at bounding box center [418, 390] width 79 height 33
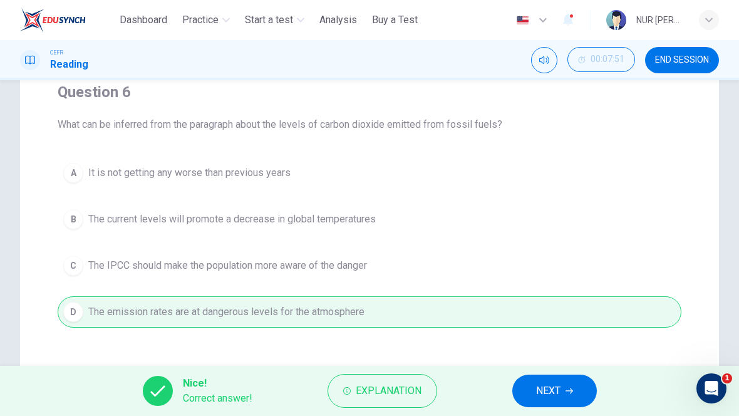
click at [553, 382] on span "NEXT" at bounding box center [548, 391] width 24 height 18
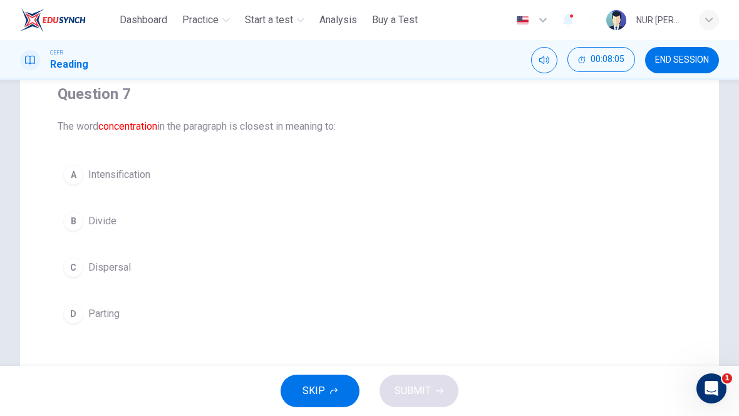
scroll to position [103, 0]
click at [98, 170] on span "Intensification" at bounding box center [119, 175] width 62 height 15
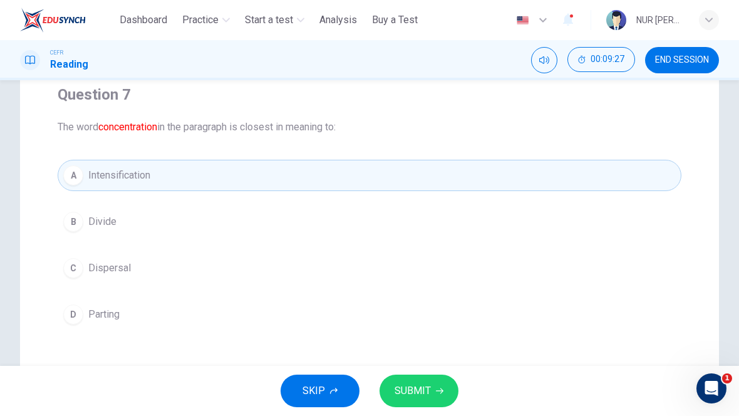
click at [417, 389] on span "SUBMIT" at bounding box center [412, 391] width 36 height 18
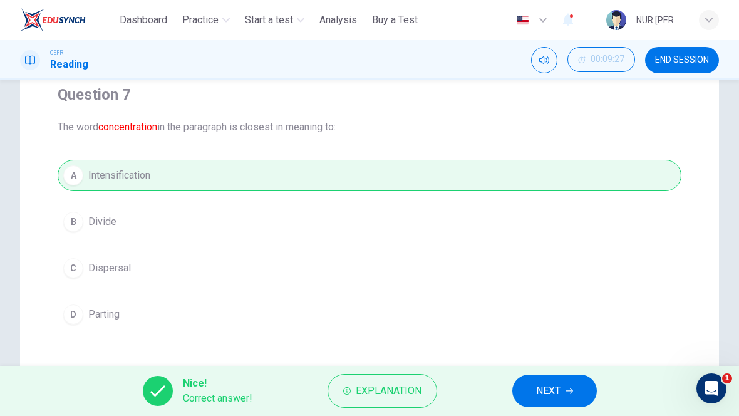
click at [406, 393] on span "Explanation" at bounding box center [388, 391] width 66 height 18
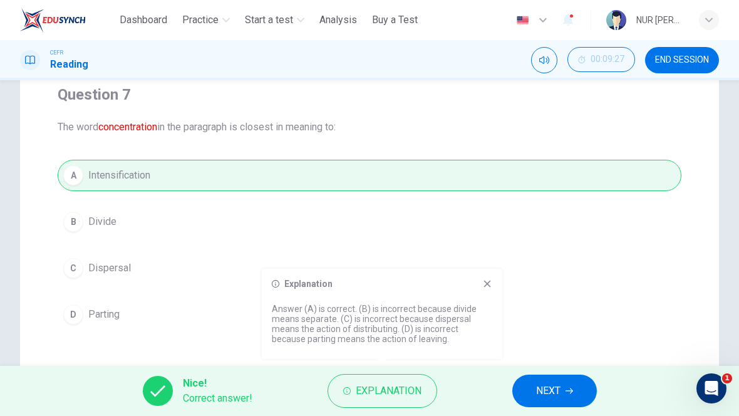
click at [568, 387] on icon "button" at bounding box center [569, 391] width 8 height 8
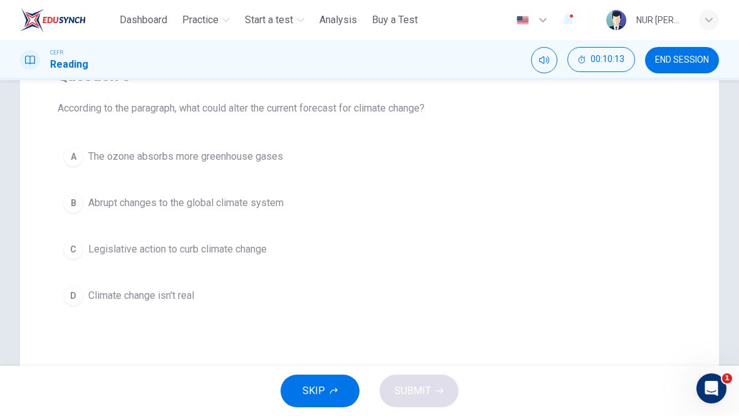
scroll to position [105, 0]
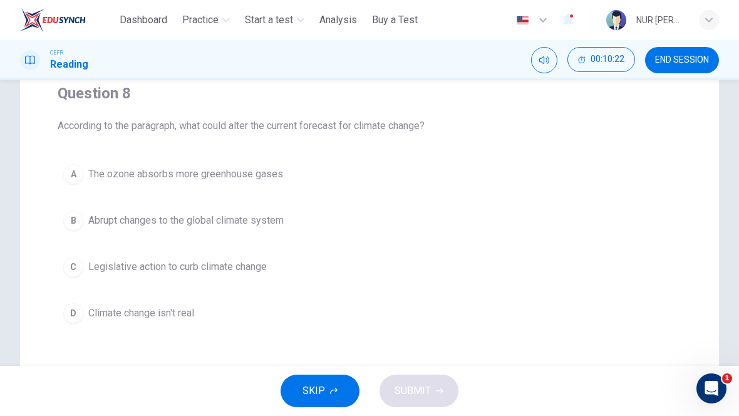
click at [588, 219] on button "B Abrupt changes to the global climate system" at bounding box center [369, 220] width 623 height 31
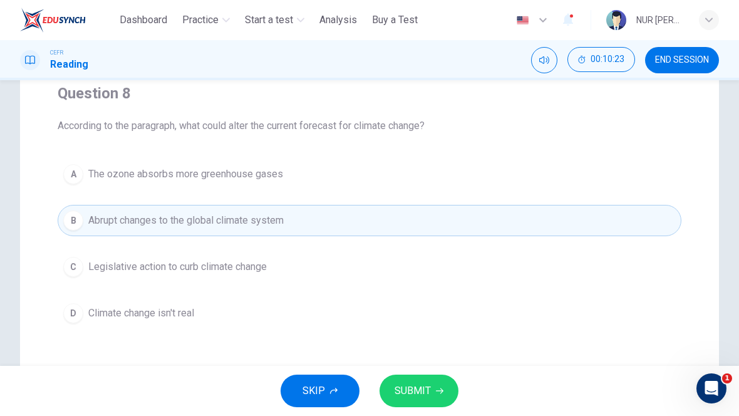
click at [416, 402] on button "SUBMIT" at bounding box center [418, 390] width 79 height 33
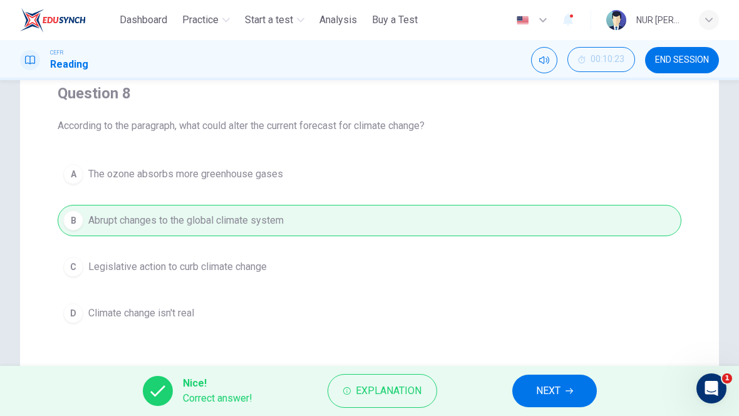
click at [413, 389] on span "Explanation" at bounding box center [388, 391] width 66 height 18
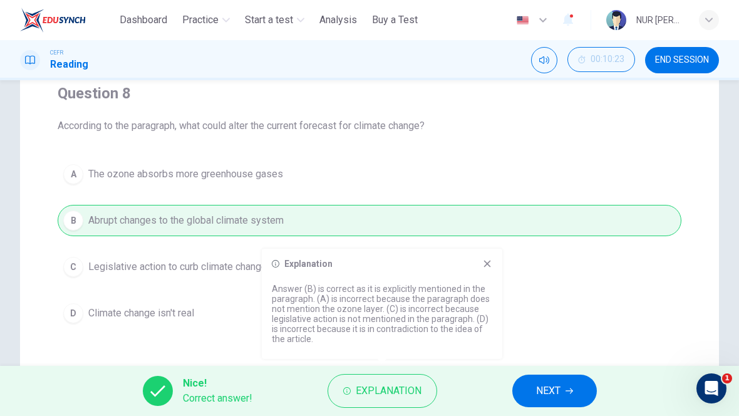
click at [534, 391] on button "NEXT" at bounding box center [554, 390] width 84 height 33
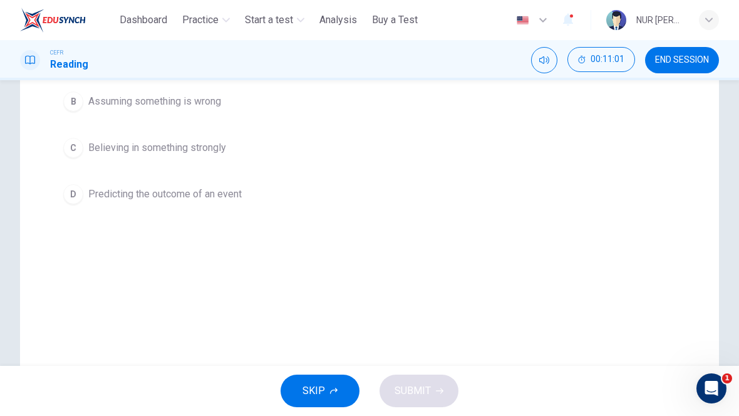
scroll to position [208, 0]
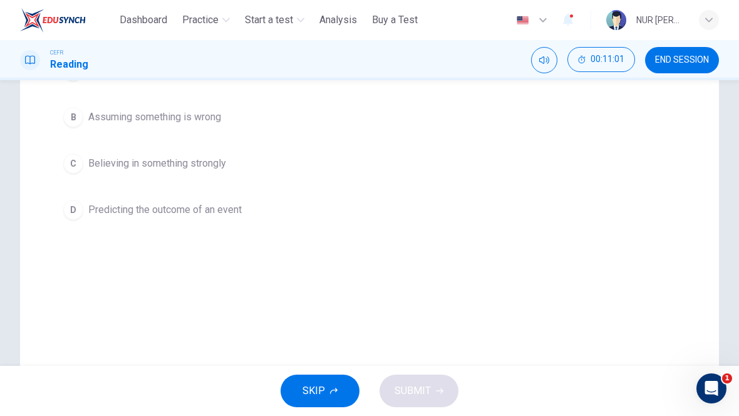
click at [543, 244] on div "Question 9 The word forecasting in the paragraph refers to: A Knowing something…" at bounding box center [369, 107] width 643 height 275
click at [546, 224] on button "D Predicting the outcome of an event" at bounding box center [369, 209] width 623 height 31
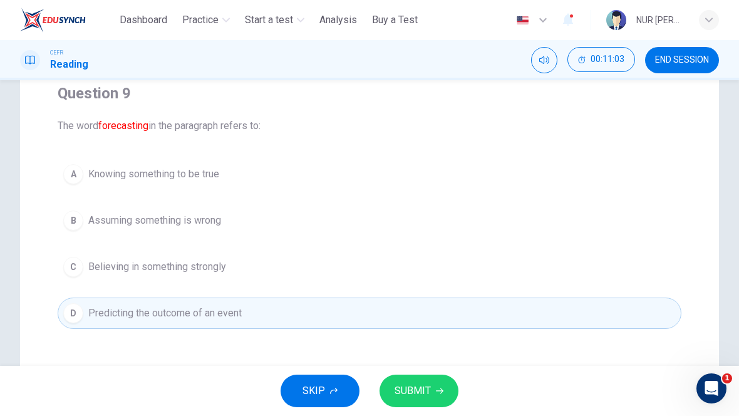
click at [441, 388] on icon "button" at bounding box center [440, 391] width 8 height 8
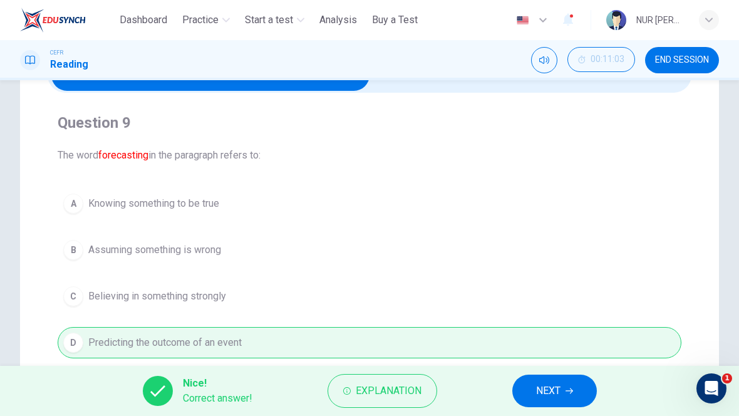
scroll to position [77, 0]
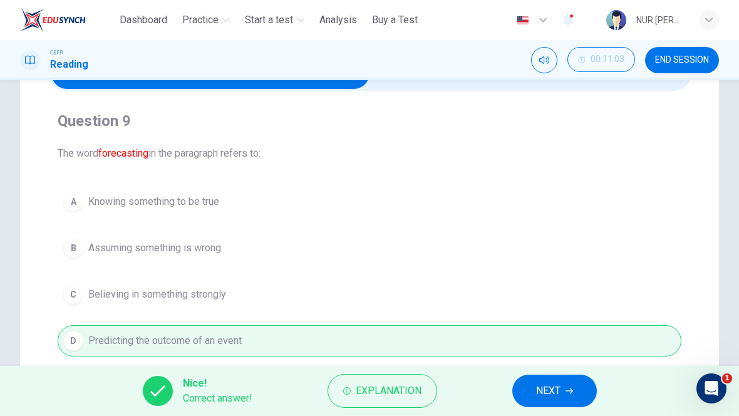
click at [582, 394] on button "NEXT" at bounding box center [554, 390] width 84 height 33
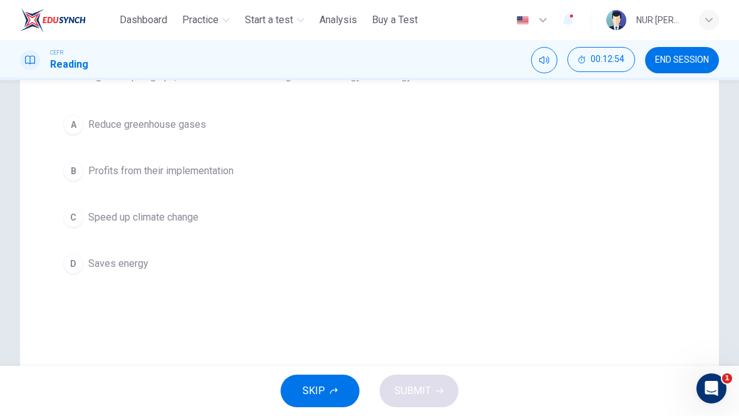
scroll to position [138, 0]
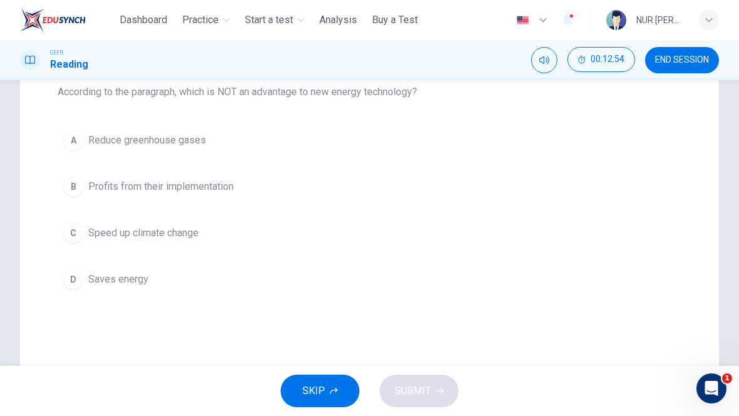
click at [556, 245] on button "C Speed up climate change" at bounding box center [369, 232] width 623 height 31
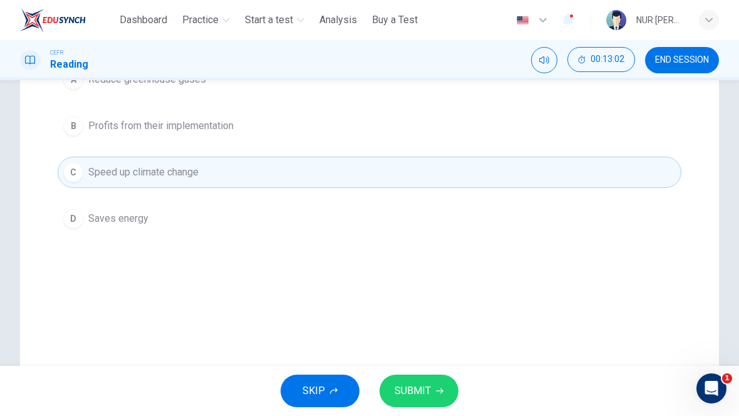
scroll to position [186, 0]
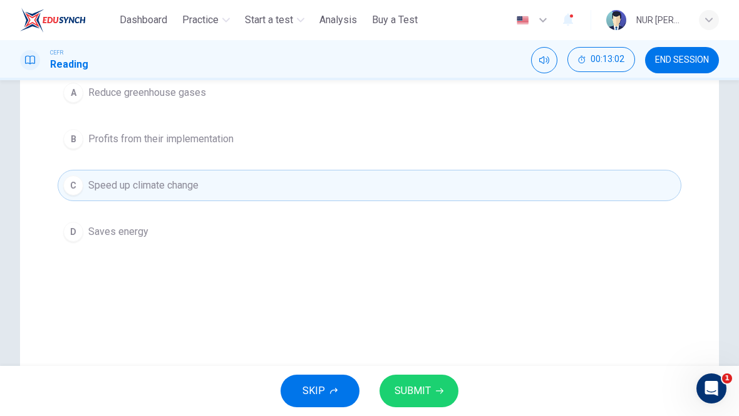
click at [431, 379] on button "SUBMIT" at bounding box center [418, 390] width 79 height 33
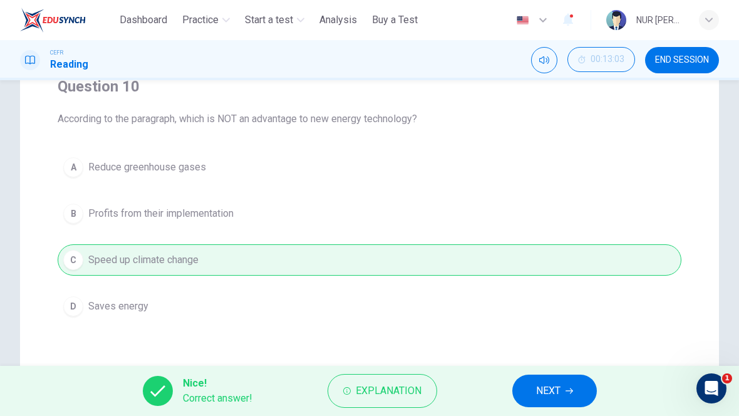
scroll to position [118, 0]
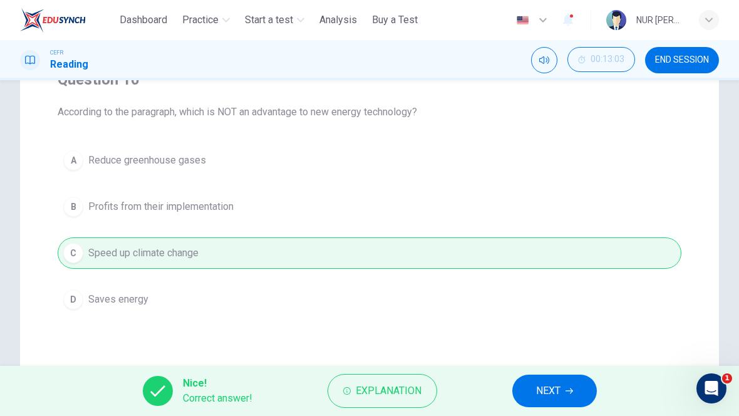
click at [581, 396] on button "NEXT" at bounding box center [554, 390] width 84 height 33
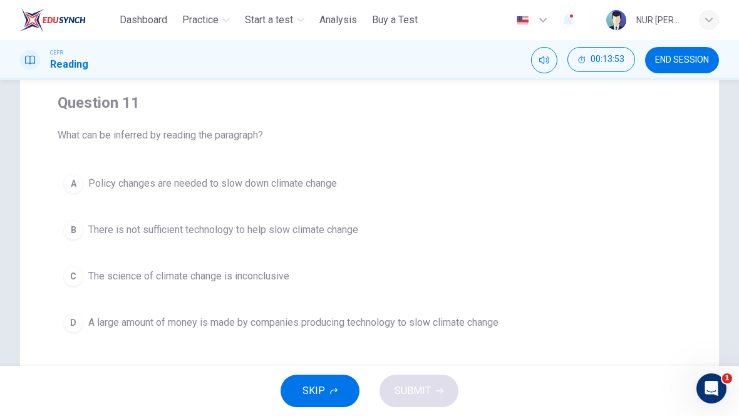
scroll to position [95, 0]
click at [624, 188] on button "A Policy changes are needed to slow down climate change" at bounding box center [369, 183] width 623 height 31
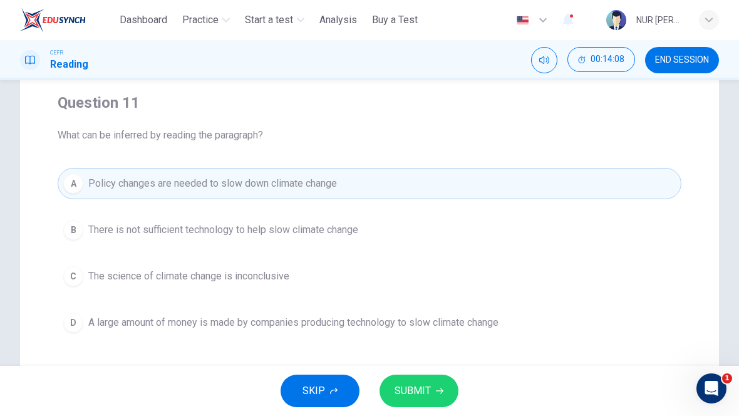
click at [437, 393] on icon "button" at bounding box center [440, 391] width 8 height 8
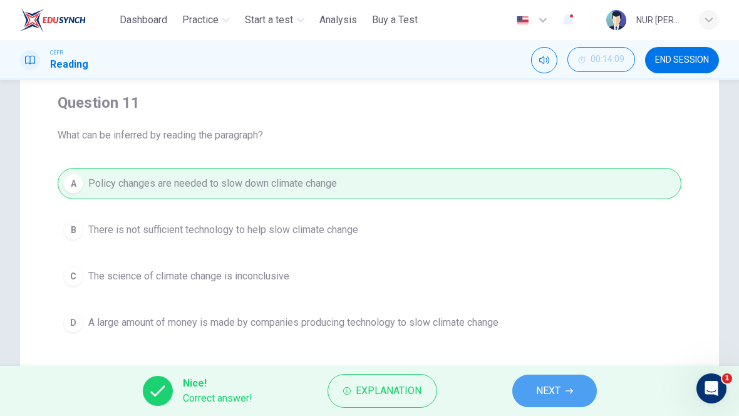
click at [555, 392] on span "NEXT" at bounding box center [548, 391] width 24 height 18
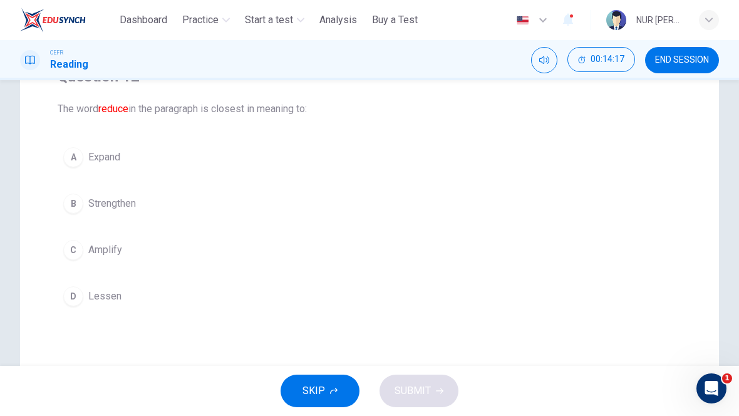
scroll to position [122, 0]
click at [108, 302] on span "Lessen" at bounding box center [104, 295] width 33 height 15
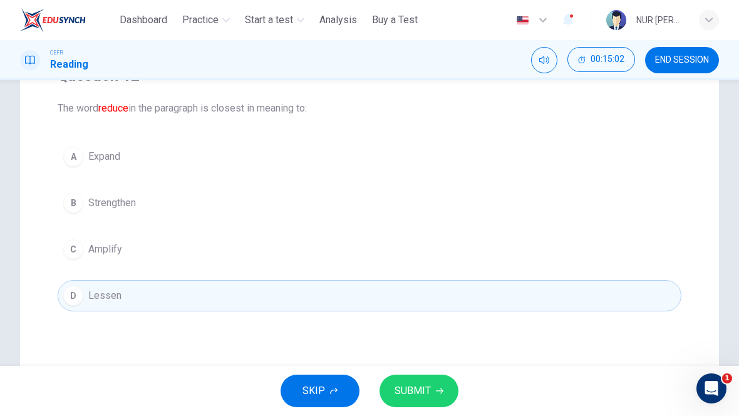
click at [423, 399] on button "SUBMIT" at bounding box center [418, 390] width 79 height 33
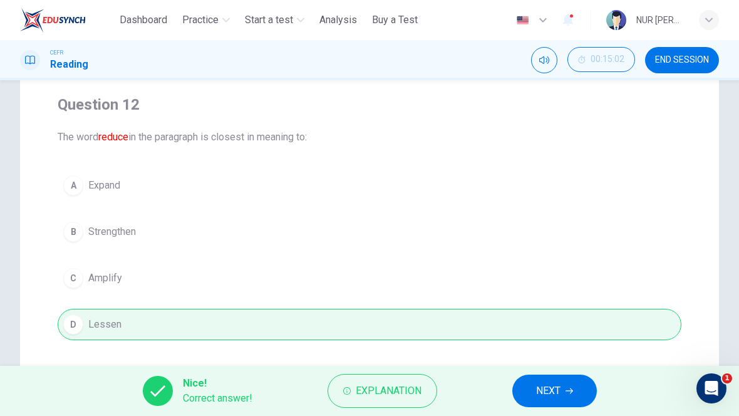
scroll to position [88, 0]
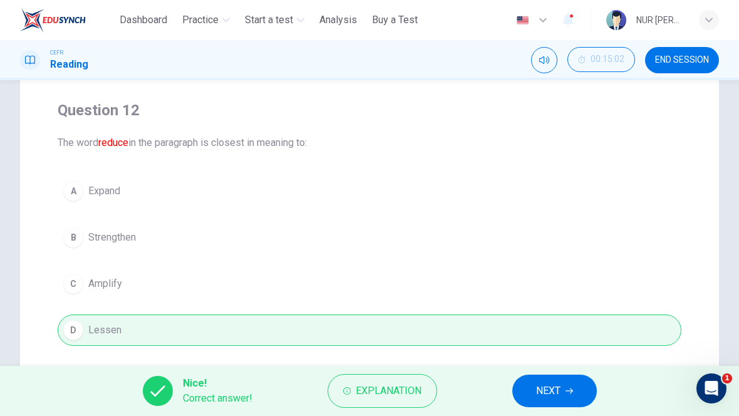
click at [571, 395] on button "NEXT" at bounding box center [554, 390] width 84 height 33
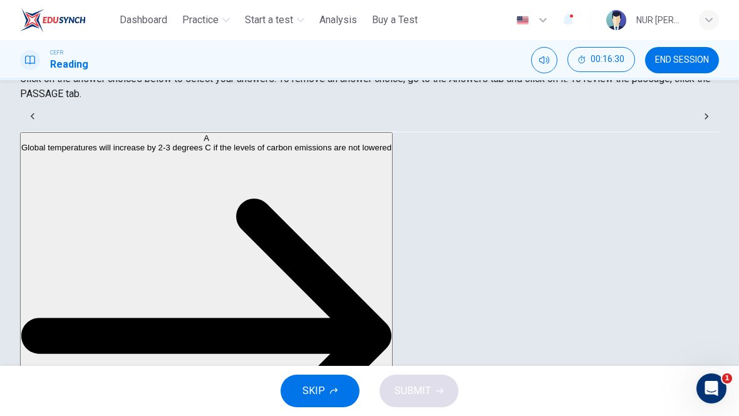
scroll to position [197, 0]
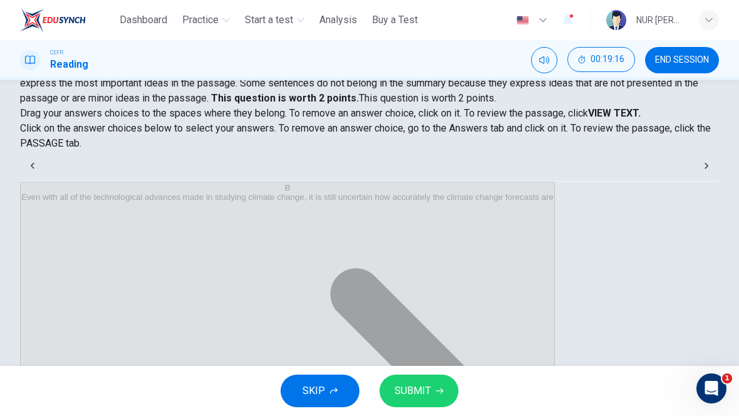
scroll to position [128, 0]
click at [412, 401] on button "SUBMIT" at bounding box center [418, 390] width 79 height 33
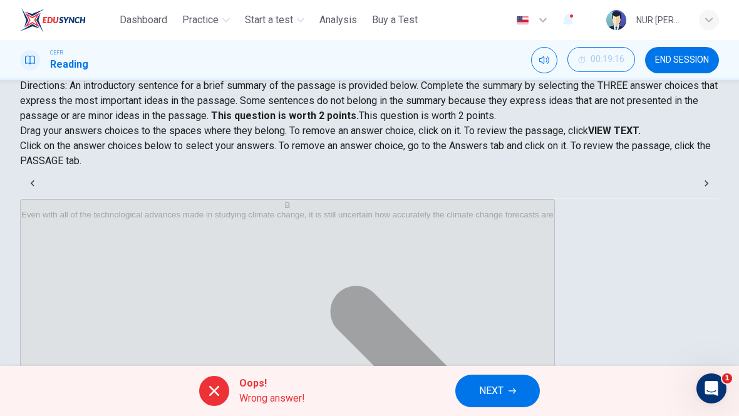
scroll to position [133, 0]
click at [531, 390] on button "NEXT" at bounding box center [497, 390] width 84 height 33
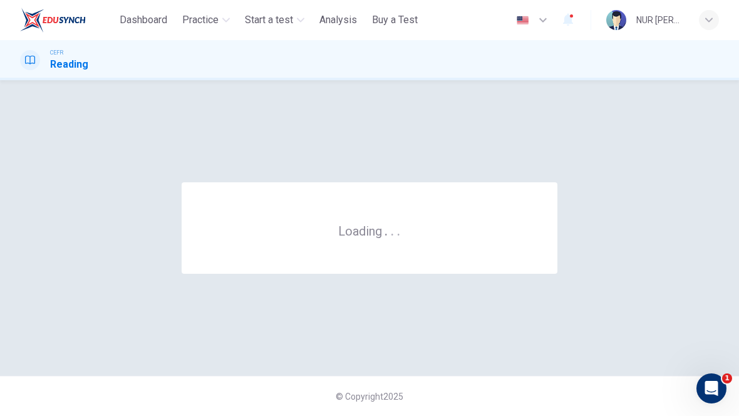
scroll to position [0, 0]
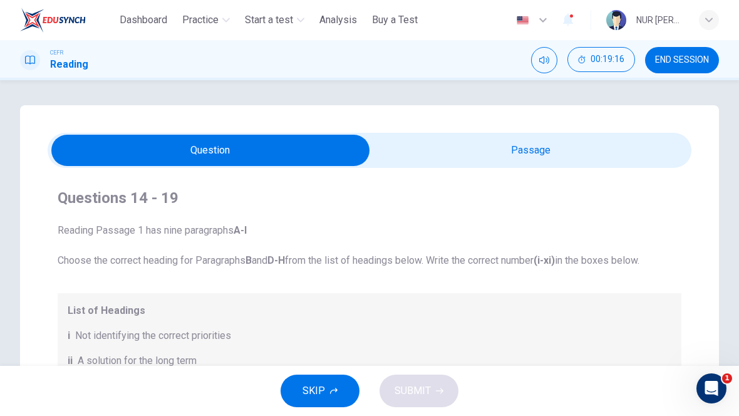
click at [682, 71] on button "END SESSION" at bounding box center [682, 60] width 74 height 26
